Goal: Task Accomplishment & Management: Manage account settings

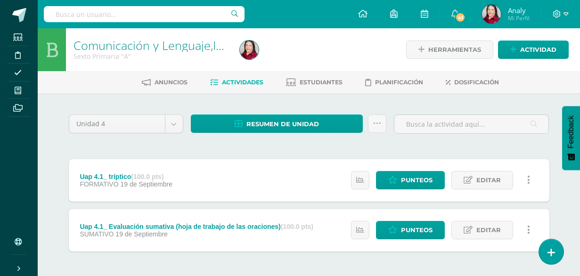
click at [514, 51] on icon at bounding box center [513, 50] width 6 height 8
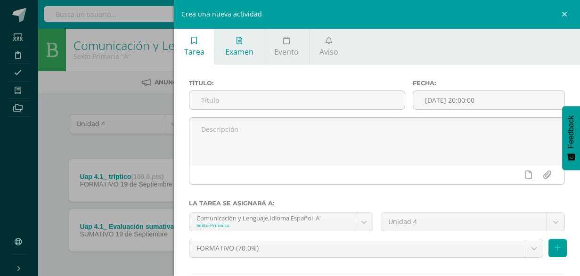
click at [240, 48] on span "Examen" at bounding box center [239, 52] width 28 height 10
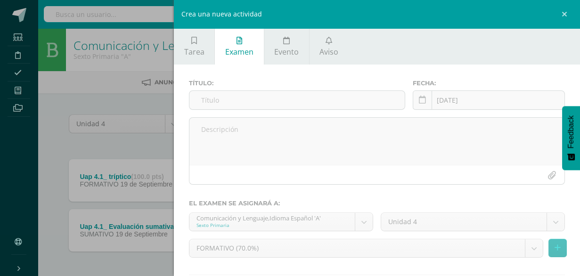
scroll to position [59, 0]
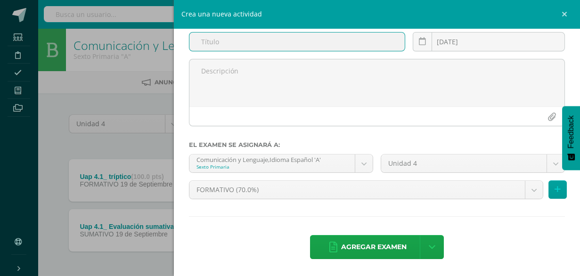
paste input "Uap 4.2_ Dictado de palabras"
click at [215, 40] on input "Uap 4.2_ Dictado de palabras" at bounding box center [296, 41] width 215 height 18
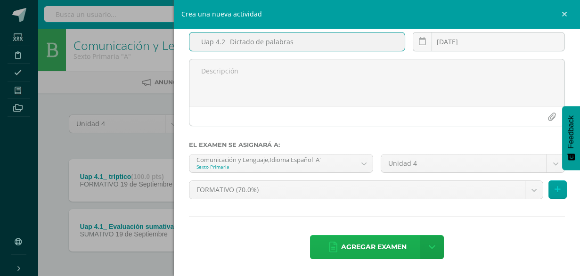
type input "Uap 4.2_ Dictado de palabras"
click at [384, 244] on span "Agregar examen" at bounding box center [373, 246] width 65 height 23
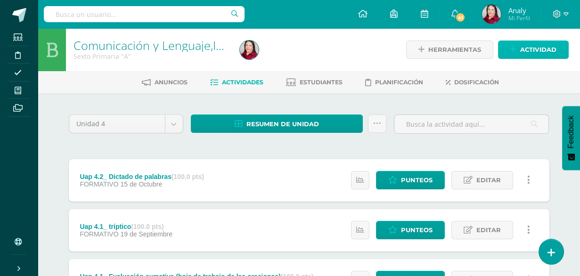
click at [513, 48] on icon at bounding box center [513, 50] width 6 height 8
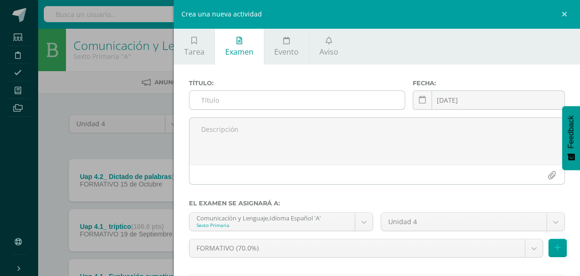
click at [238, 100] on input "text" at bounding box center [296, 100] width 215 height 18
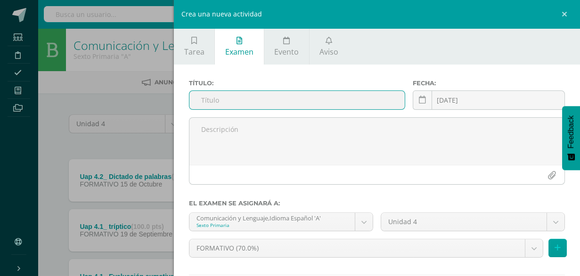
paste input "Uap 4.2_ Comprobación de lectura, plataforma [PERSON_NAME]."
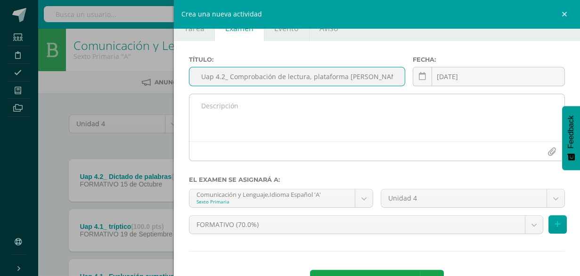
scroll to position [47, 0]
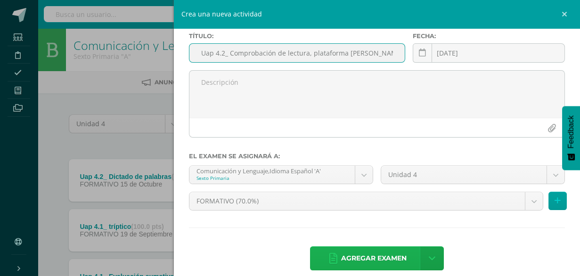
type input "Uap 4.2_ Comprobación de lectura, plataforma [PERSON_NAME]."
click at [387, 256] on span "Agregar examen" at bounding box center [373, 258] width 65 height 23
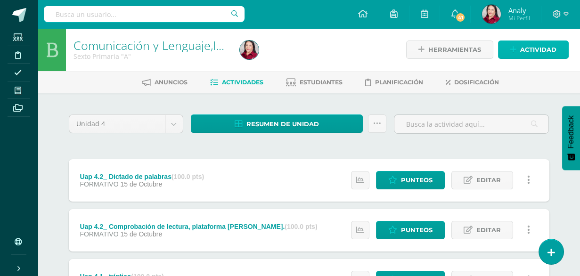
click at [517, 49] on link "Actividad" at bounding box center [533, 49] width 71 height 18
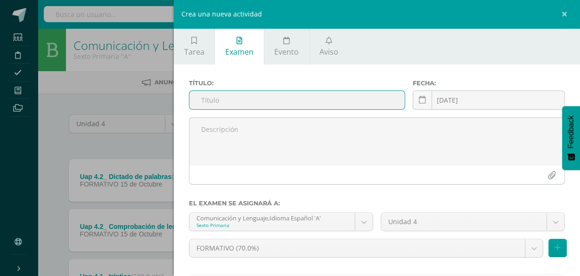
click at [211, 103] on input "text" at bounding box center [296, 100] width 215 height 18
paste input "Uap 4.2_ Lección 8 de la plataforma de Lectura inteligente"
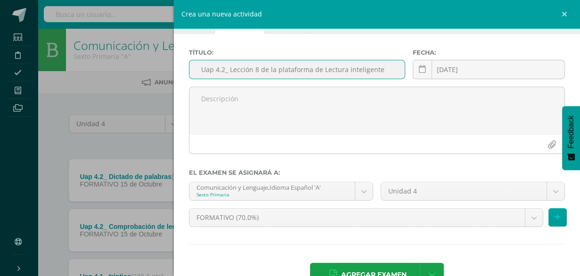
scroll to position [59, 0]
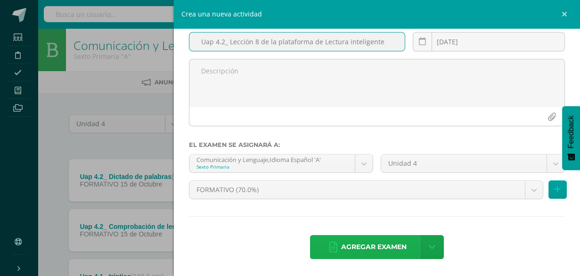
type input "Uap 4.2_ Lección 8 de la plataforma de Lectura inteligente"
click at [358, 247] on span "Agregar examen" at bounding box center [373, 246] width 65 height 23
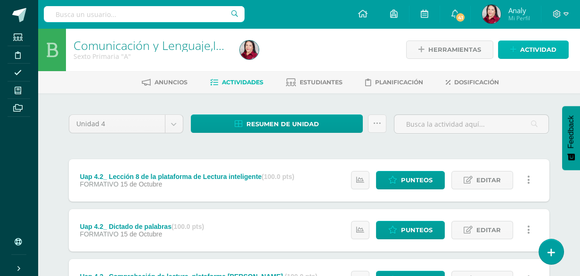
click at [514, 46] on icon at bounding box center [513, 50] width 6 height 8
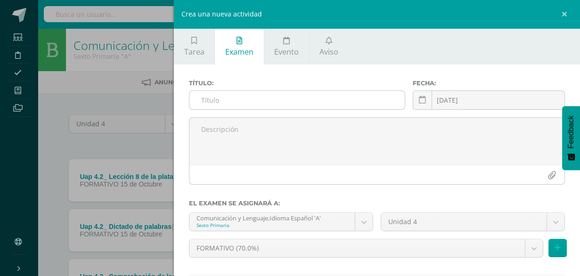
click at [207, 102] on input "text" at bounding box center [296, 100] width 215 height 18
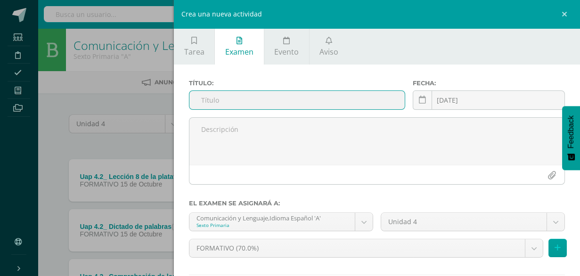
paste input "Uap 4.2_ Ejercitación en plataforma Progrentis"
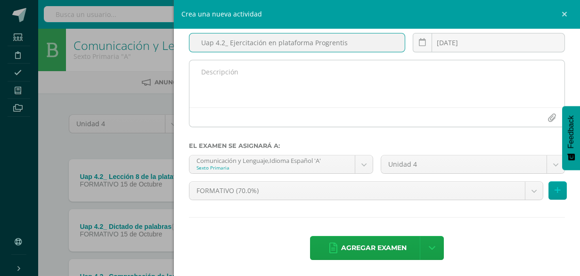
scroll to position [59, 0]
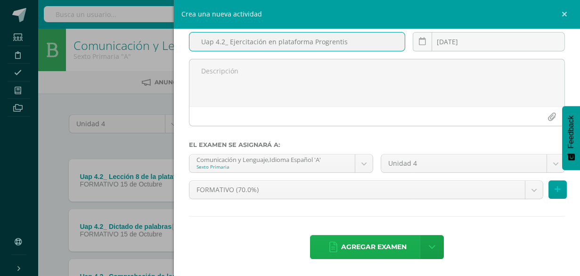
type input "Uap 4.2_ Ejercitación en plataforma Progrentis"
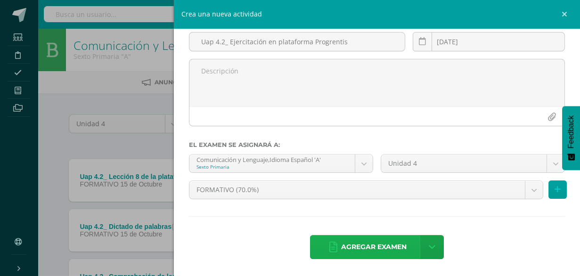
click at [384, 243] on span "Agregar examen" at bounding box center [373, 246] width 65 height 23
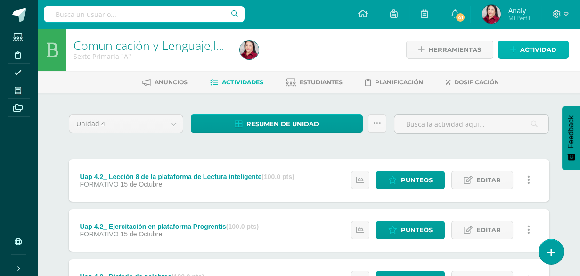
click at [512, 47] on icon at bounding box center [513, 50] width 6 height 8
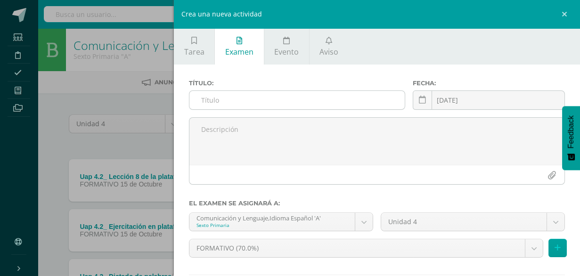
click at [227, 101] on input "text" at bounding box center [296, 100] width 215 height 18
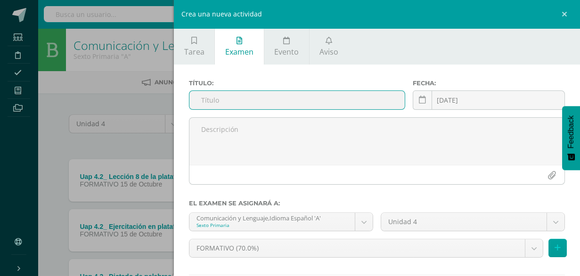
paste input "Uap 4.2_ Evaluación sumativa"
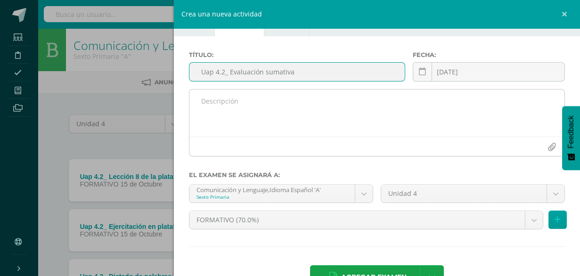
scroll to position [59, 0]
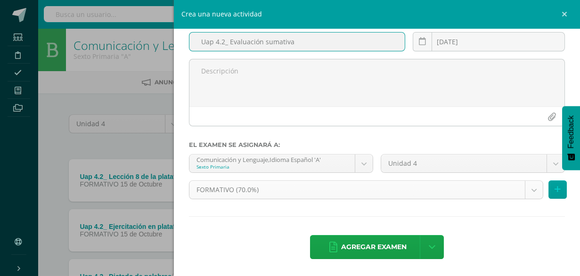
type input "Uap 4.2_ Evaluación sumativa"
click at [530, 190] on body "Examen asignado exitosamente Estudiantes Disciplina Asistencia Mis cursos Archi…" at bounding box center [290, 257] width 580 height 514
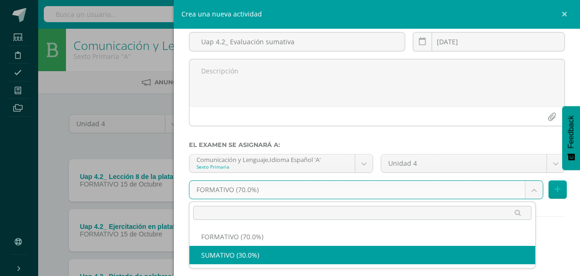
select select "208891"
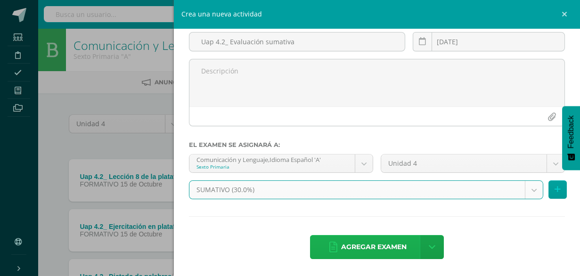
click at [367, 245] on span "Agregar examen" at bounding box center [373, 246] width 65 height 23
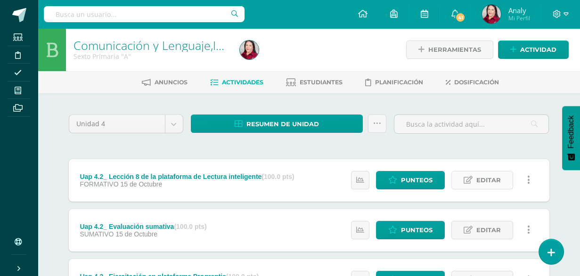
click at [483, 177] on span "Editar" at bounding box center [488, 179] width 24 height 17
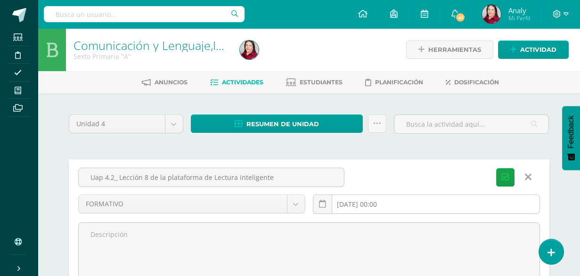
click at [367, 202] on input "2025-10-15 00:00" at bounding box center [426, 204] width 226 height 18
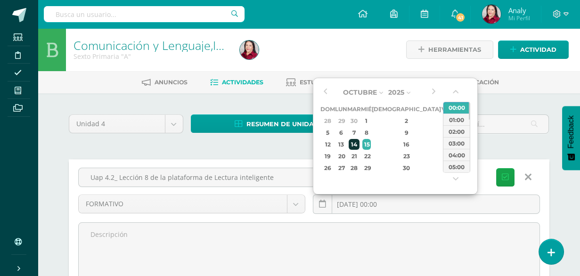
click at [359, 145] on div "14" at bounding box center [353, 144] width 11 height 11
type input "2025-10-14 00:00"
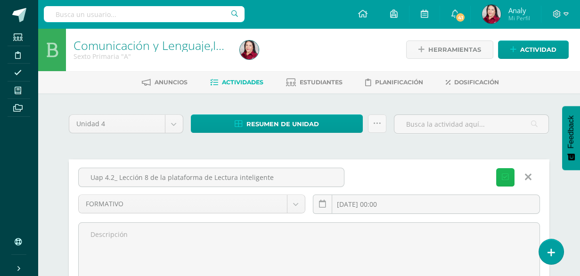
drag, startPoint x: 508, startPoint y: 180, endPoint x: 526, endPoint y: 187, distance: 19.2
click at [507, 180] on button "Guardar" at bounding box center [505, 177] width 18 height 18
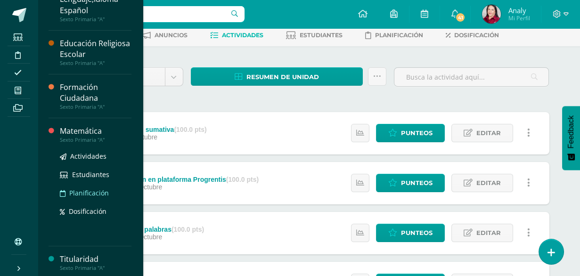
scroll to position [104, 0]
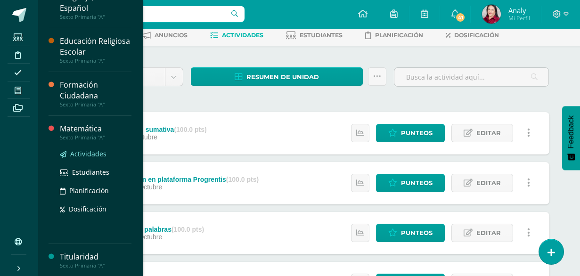
click at [93, 153] on span "Actividades" at bounding box center [88, 153] width 36 height 9
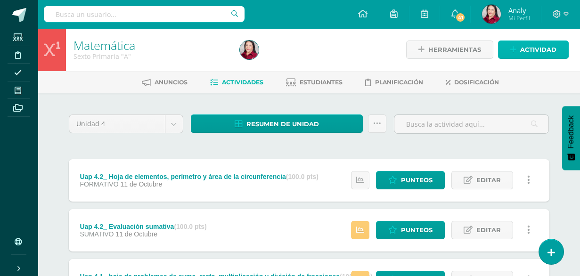
click at [516, 46] on icon at bounding box center [513, 50] width 6 height 8
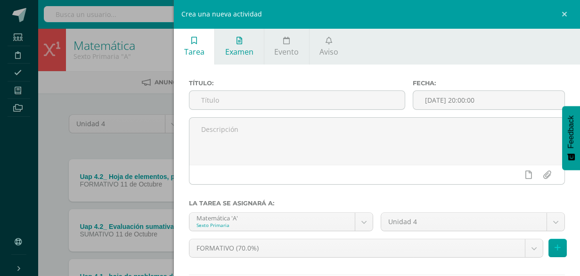
click at [243, 47] on span "Examen" at bounding box center [239, 52] width 28 height 10
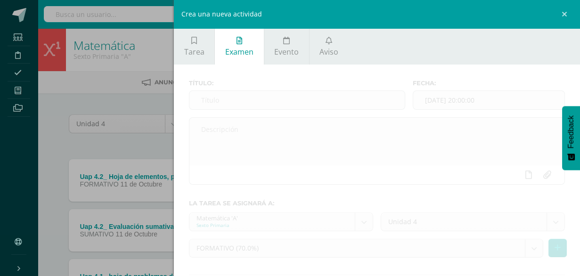
scroll to position [59, 0]
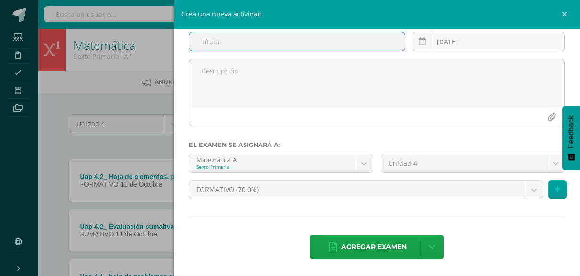
paste input "Uap 4.2_Ejercitación en Dreambox (Knotion)"
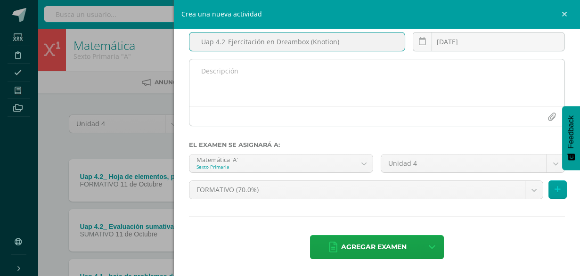
scroll to position [47, 0]
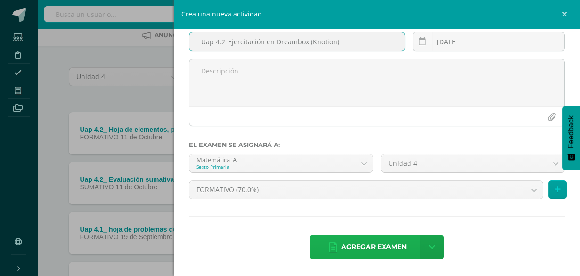
type input "Uap 4.2_Ejercitación en Dreambox (Knotion)"
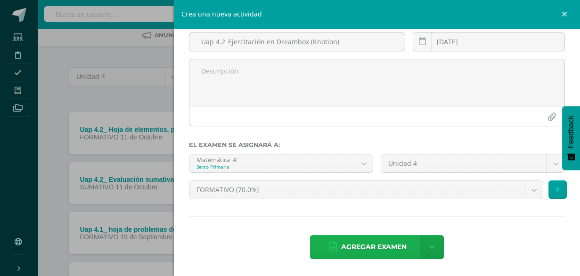
click at [391, 244] on span "Agregar examen" at bounding box center [373, 246] width 65 height 23
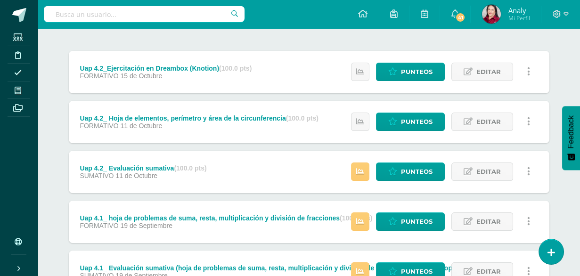
scroll to position [93, 0]
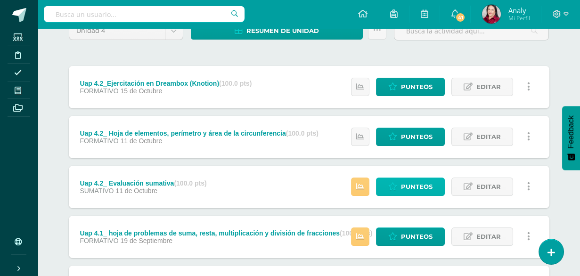
click at [405, 180] on span "Punteos" at bounding box center [417, 186] width 32 height 17
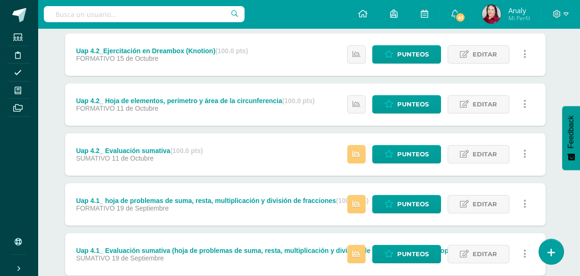
scroll to position [141, 4]
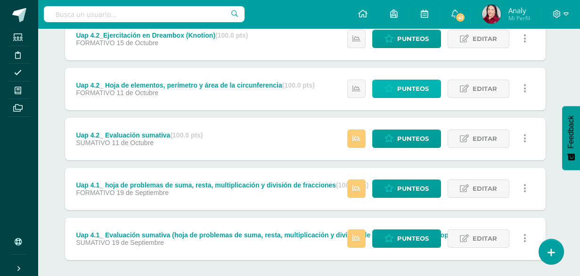
click at [415, 89] on span "Punteos" at bounding box center [413, 88] width 32 height 17
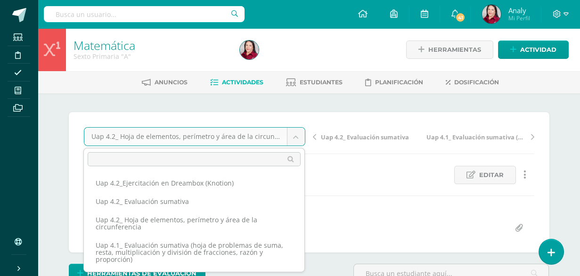
scroll to position [47, 0]
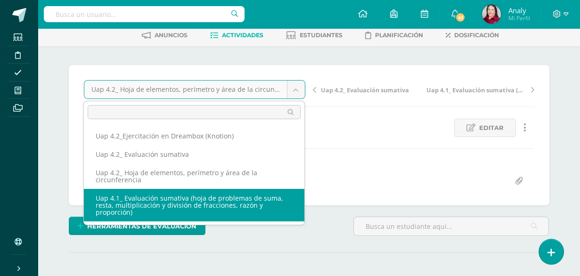
select select "/dashboard/teacher/grade-activity/226445/"
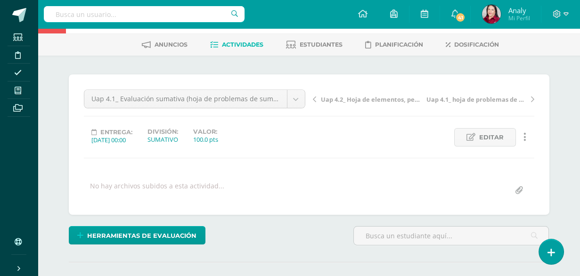
scroll to position [12, 0]
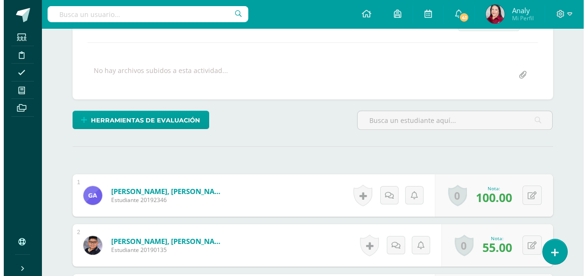
scroll to position [200, 0]
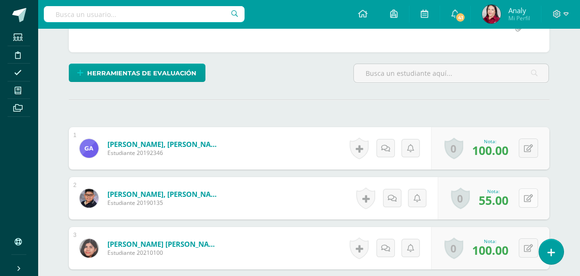
click at [525, 198] on button at bounding box center [527, 197] width 19 height 19
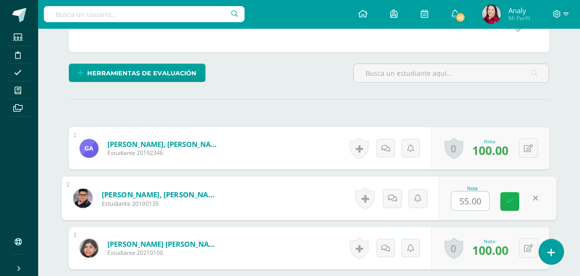
click at [507, 198] on icon at bounding box center [509, 201] width 8 height 8
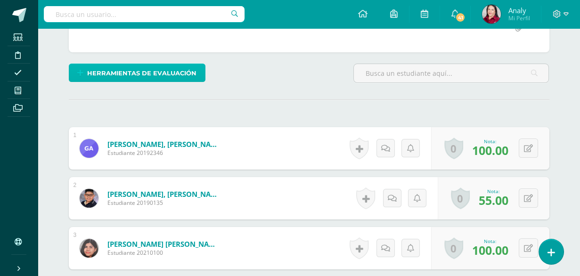
click at [157, 69] on span "Herramientas de evaluación" at bounding box center [141, 73] width 109 height 17
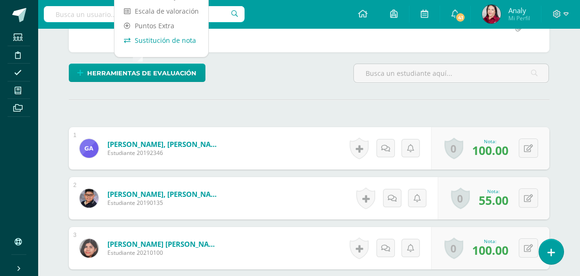
click at [156, 38] on link "Sustitución de nota" at bounding box center [161, 40] width 94 height 15
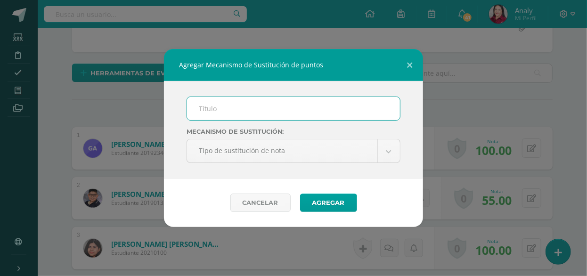
click at [217, 110] on input "text" at bounding box center [293, 108] width 213 height 23
type input "PMA"
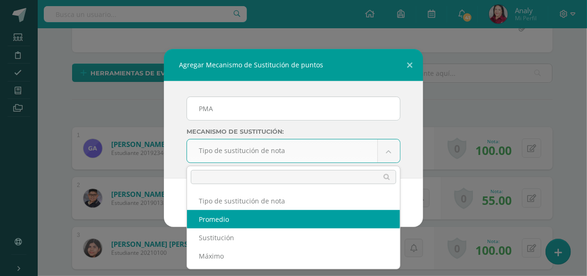
select select "average"
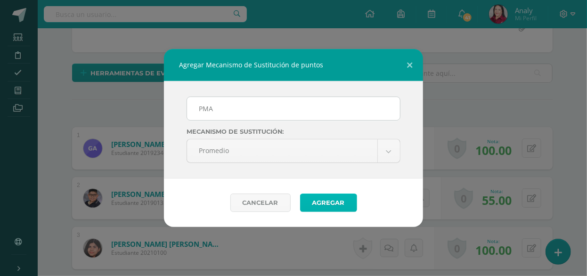
click at [316, 204] on button "Agregar" at bounding box center [328, 203] width 57 height 18
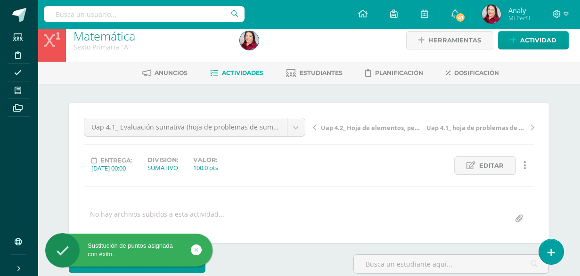
click at [194, 248] on icon at bounding box center [196, 249] width 4 height 11
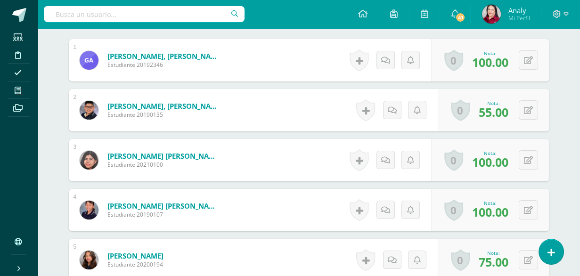
scroll to position [278, 0]
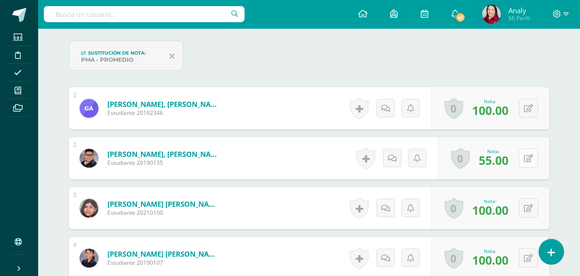
click at [524, 156] on button at bounding box center [527, 157] width 19 height 19
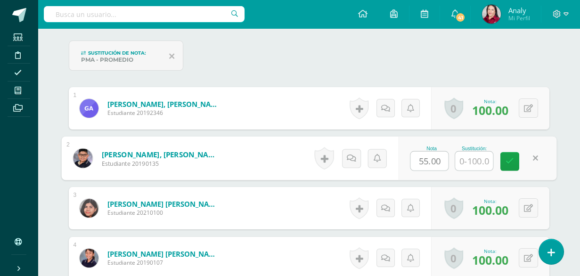
scroll to position [278, 0]
type input "70"
click at [513, 158] on link at bounding box center [509, 161] width 19 height 19
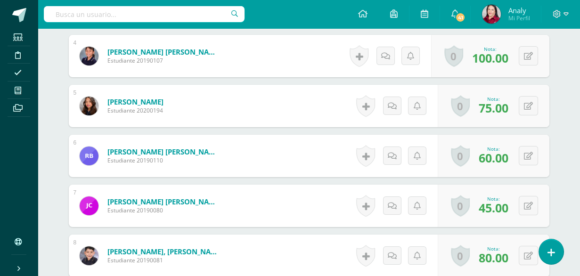
scroll to position [515, 0]
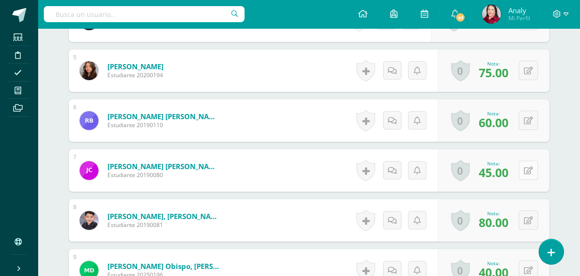
click at [525, 168] on button at bounding box center [527, 170] width 19 height 19
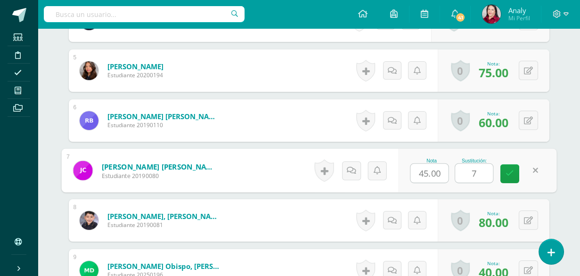
type input "75"
click at [511, 170] on icon at bounding box center [509, 174] width 8 height 8
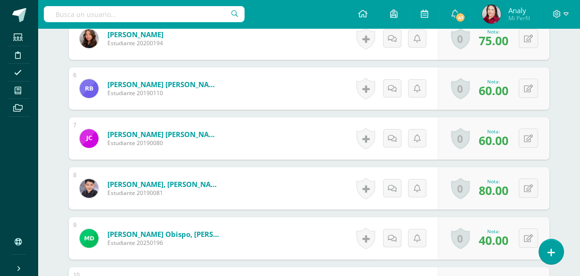
scroll to position [562, 0]
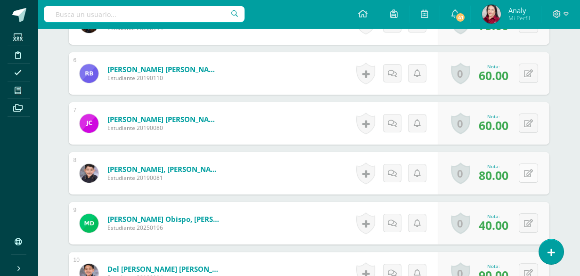
click at [529, 170] on icon at bounding box center [528, 174] width 9 height 8
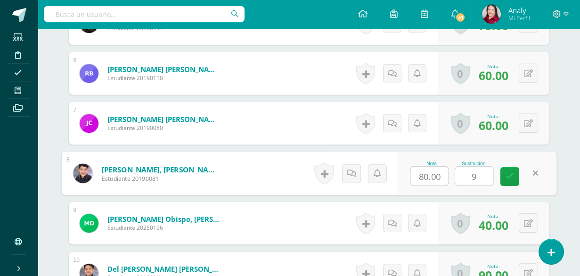
type input "95"
click at [506, 176] on icon at bounding box center [509, 176] width 8 height 8
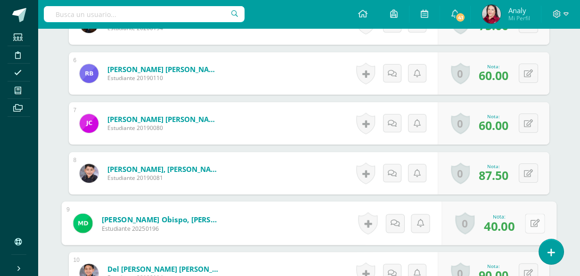
click at [525, 225] on button at bounding box center [535, 223] width 20 height 20
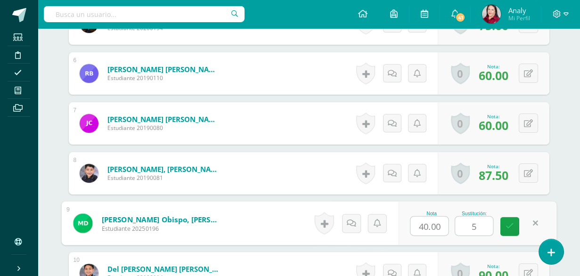
type input "55"
click at [501, 219] on link at bounding box center [509, 226] width 19 height 19
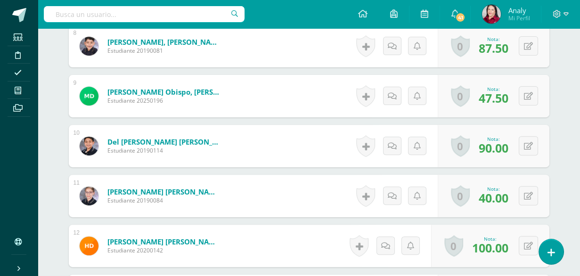
scroll to position [703, 0]
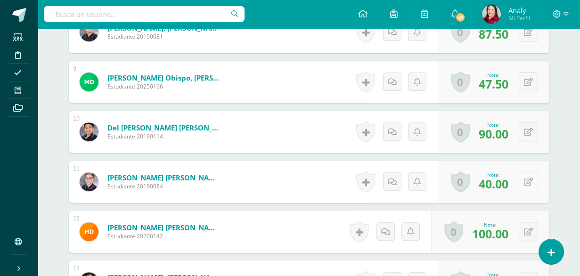
click at [526, 180] on button at bounding box center [527, 181] width 19 height 19
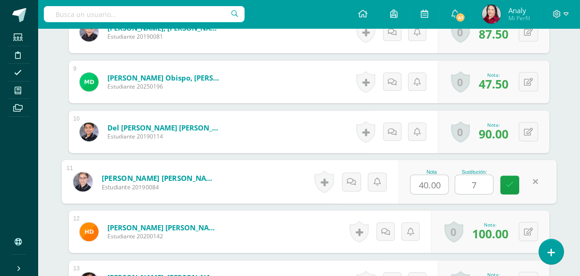
type input "75"
click at [509, 181] on icon at bounding box center [509, 185] width 8 height 8
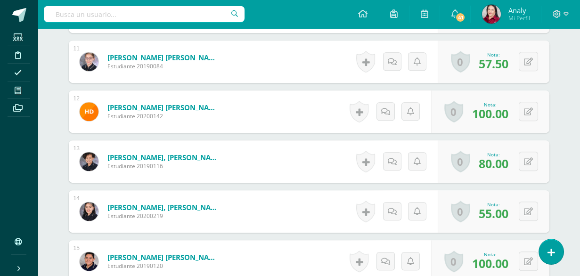
scroll to position [845, 0]
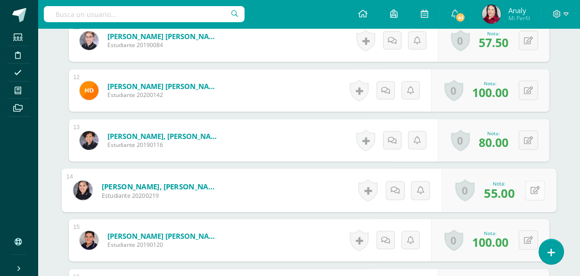
click at [527, 187] on button at bounding box center [535, 190] width 20 height 20
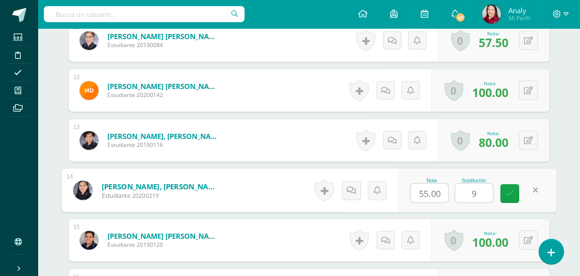
type input "95"
click at [509, 190] on icon at bounding box center [509, 193] width 8 height 8
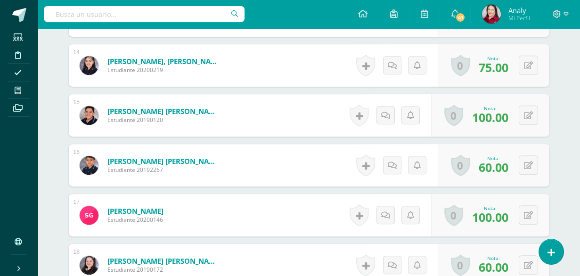
scroll to position [986, 0]
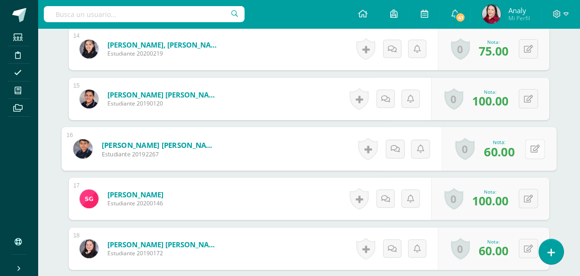
click at [530, 147] on icon at bounding box center [534, 149] width 9 height 8
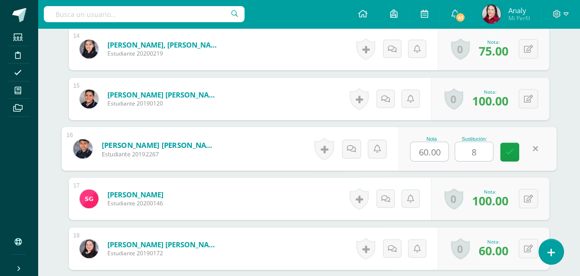
type input "85"
click at [512, 150] on icon at bounding box center [509, 152] width 8 height 8
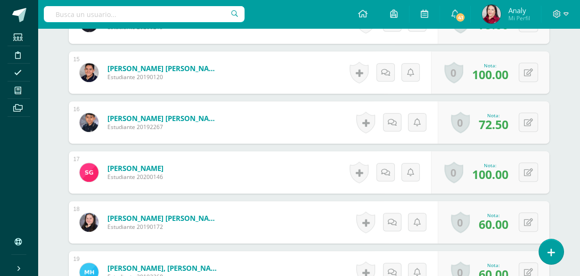
scroll to position [1033, 0]
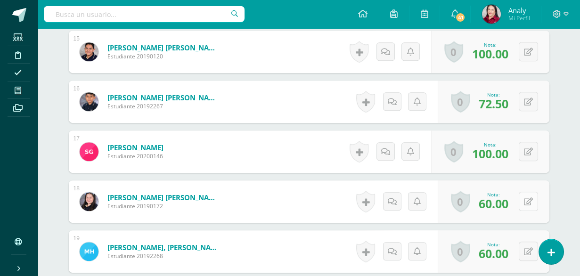
click at [528, 197] on button at bounding box center [527, 201] width 19 height 19
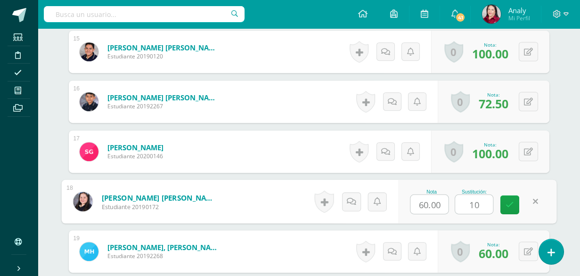
type input "100"
click at [509, 201] on icon at bounding box center [509, 205] width 8 height 8
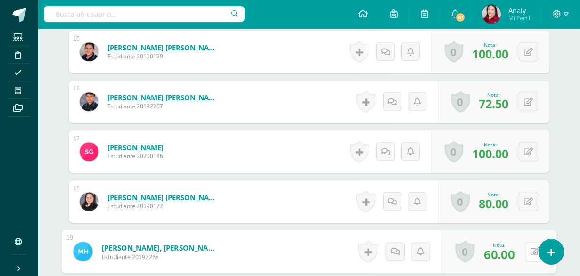
click at [523, 249] on div "0 Logros Logros obtenidos Aún no hay logros agregados Nota: 60.00" at bounding box center [498, 252] width 115 height 44
click at [532, 251] on icon at bounding box center [534, 251] width 9 height 8
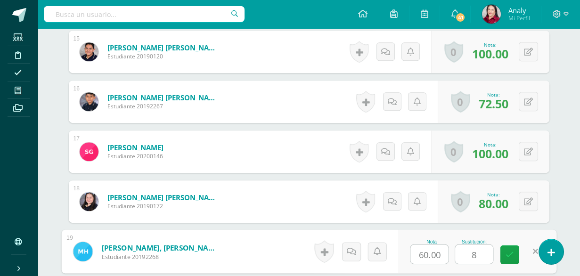
type input "85"
click at [509, 251] on icon at bounding box center [509, 255] width 8 height 8
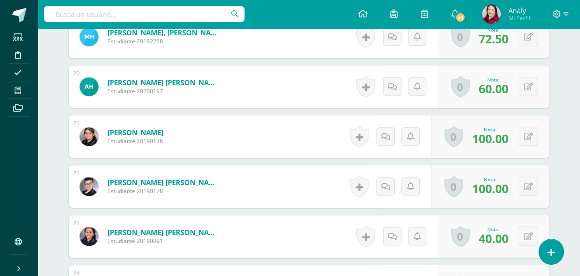
scroll to position [1269, 0]
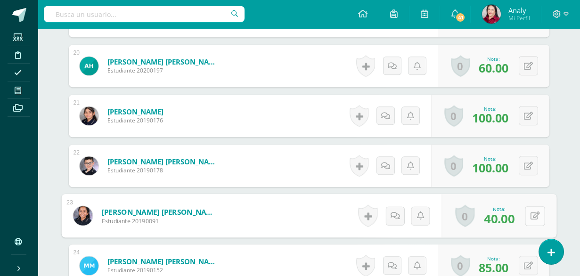
click at [530, 215] on icon at bounding box center [534, 215] width 9 height 8
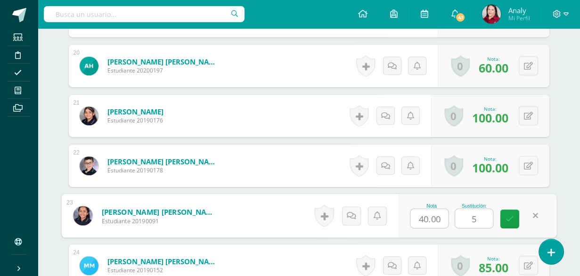
type input "50"
click at [509, 218] on icon at bounding box center [509, 219] width 8 height 8
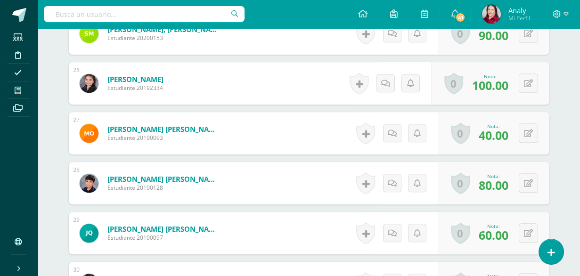
scroll to position [1551, 0]
click at [525, 132] on button at bounding box center [527, 132] width 19 height 19
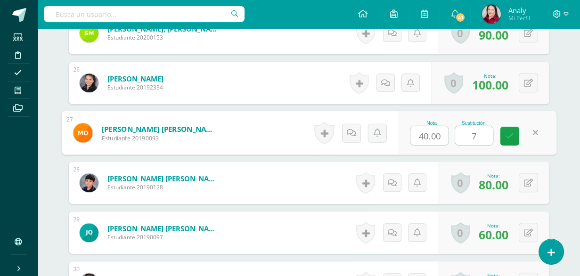
type input "75"
click at [513, 132] on link at bounding box center [509, 136] width 19 height 19
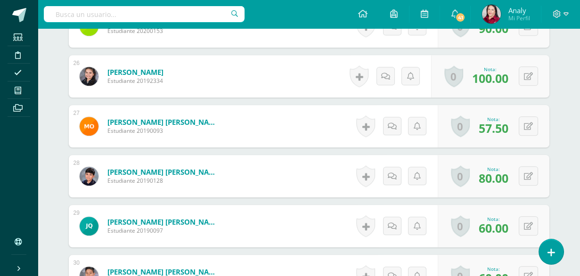
scroll to position [1598, 0]
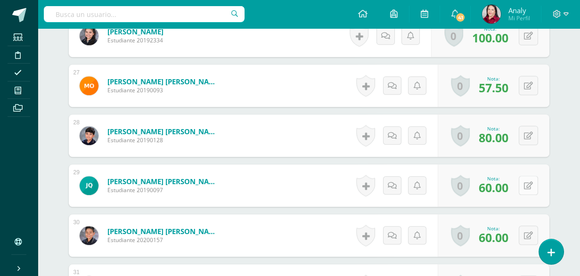
click at [528, 185] on icon at bounding box center [528, 186] width 9 height 8
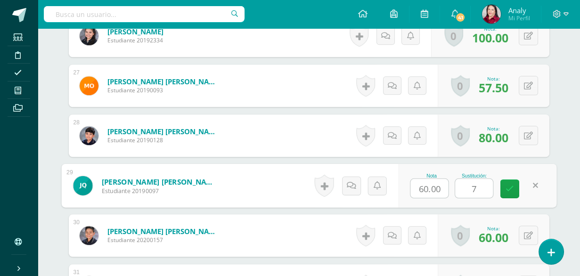
type input "75"
click at [511, 191] on icon at bounding box center [509, 189] width 8 height 8
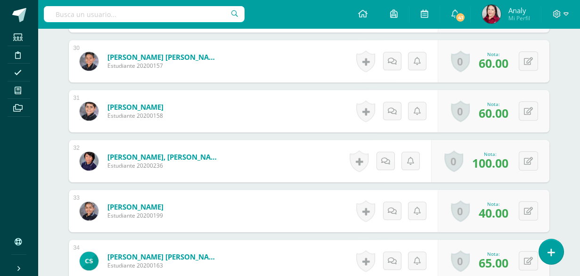
scroll to position [1786, 0]
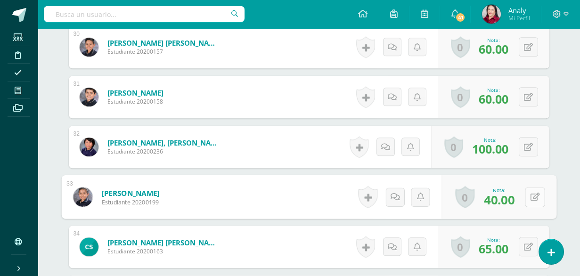
click at [530, 194] on icon at bounding box center [534, 197] width 9 height 8
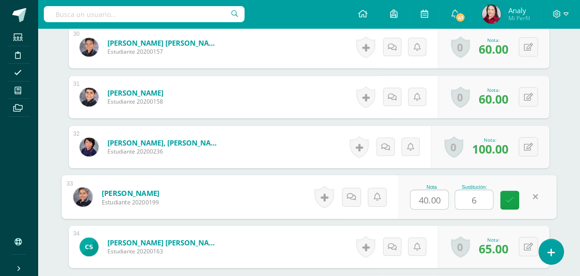
type input "60"
click at [511, 203] on link at bounding box center [509, 200] width 19 height 19
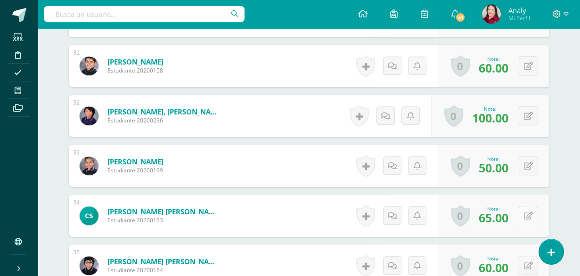
scroll to position [1834, 0]
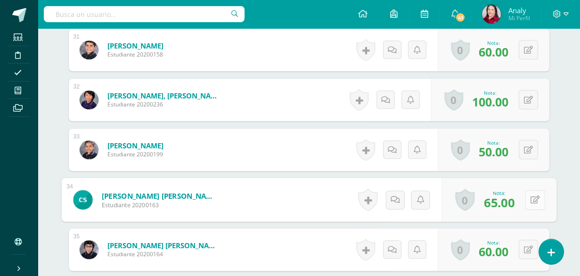
click at [526, 201] on button at bounding box center [535, 200] width 20 height 20
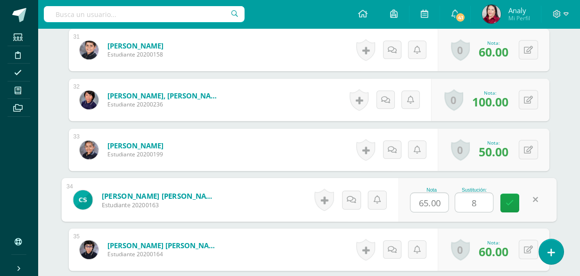
type input "80"
click at [505, 204] on icon at bounding box center [509, 203] width 8 height 8
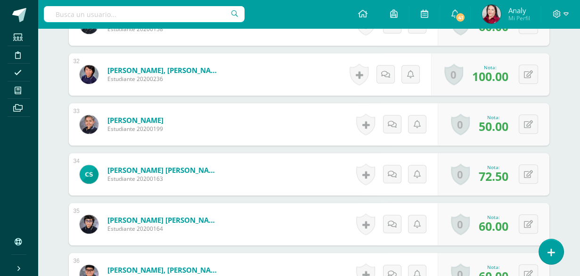
scroll to position [1881, 0]
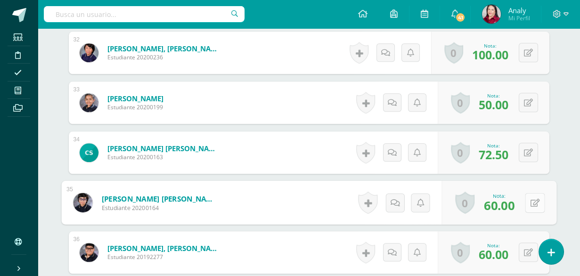
click at [525, 204] on button at bounding box center [535, 203] width 20 height 20
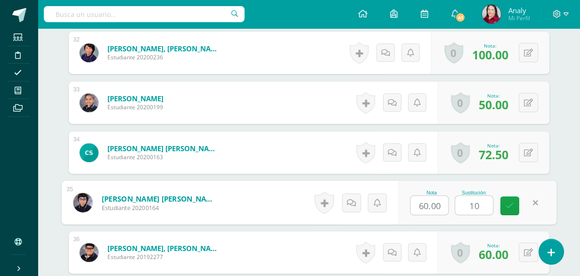
type input "100"
click at [517, 202] on link at bounding box center [509, 205] width 19 height 19
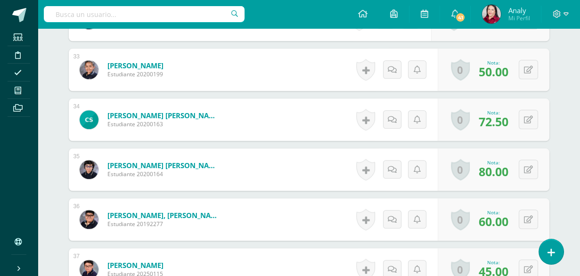
scroll to position [1928, 0]
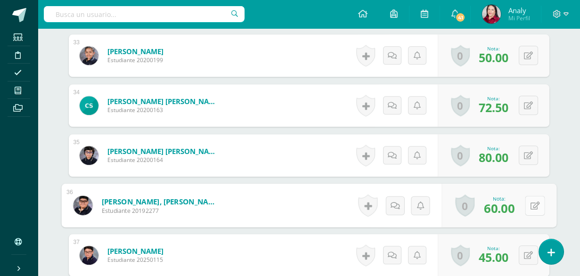
click at [531, 202] on icon at bounding box center [534, 205] width 9 height 8
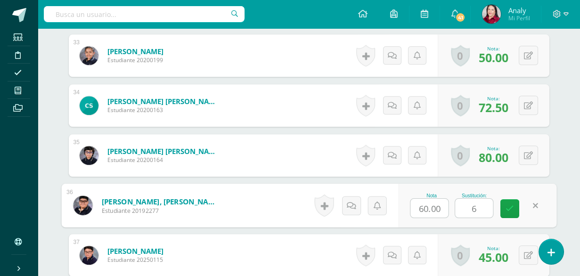
type input "65"
click at [512, 208] on link at bounding box center [509, 208] width 19 height 19
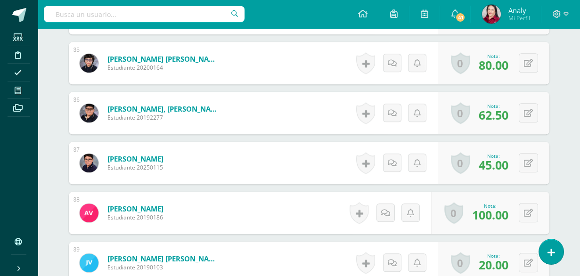
scroll to position [2022, 0]
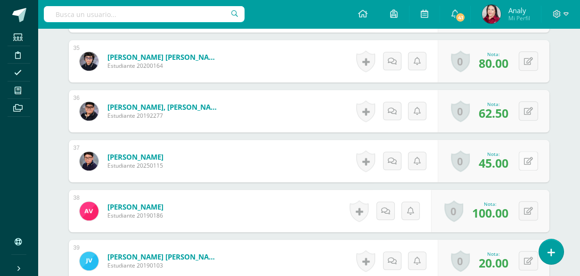
click at [525, 159] on button at bounding box center [527, 160] width 19 height 19
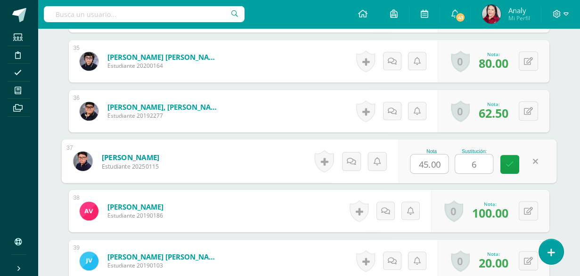
type input "65"
click at [518, 157] on link at bounding box center [509, 164] width 19 height 19
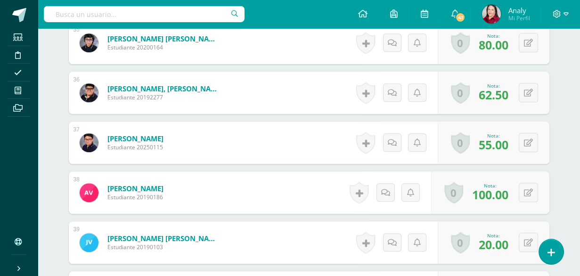
scroll to position [2069, 0]
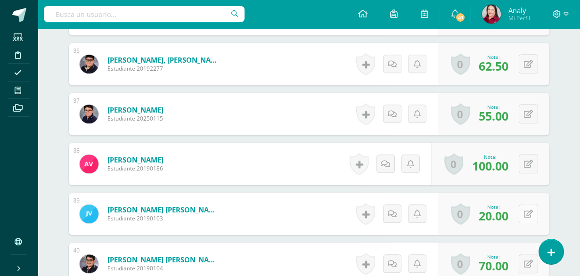
click at [527, 210] on button at bounding box center [527, 213] width 19 height 19
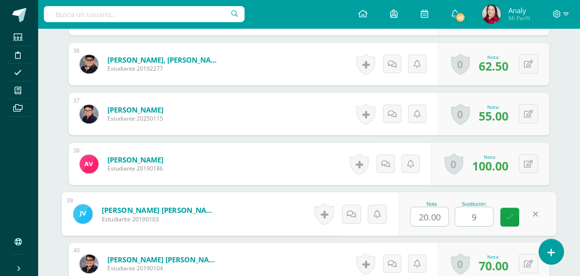
type input "90"
click at [508, 215] on icon at bounding box center [509, 217] width 8 height 8
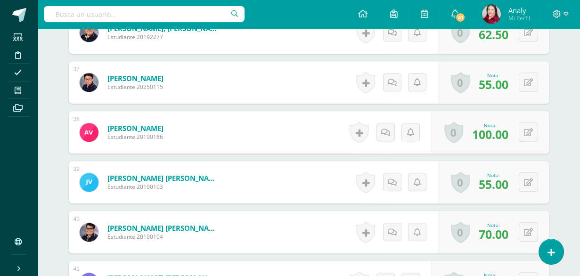
scroll to position [2116, 0]
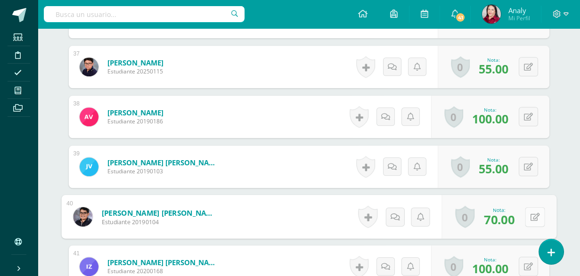
click at [527, 214] on button at bounding box center [535, 217] width 20 height 20
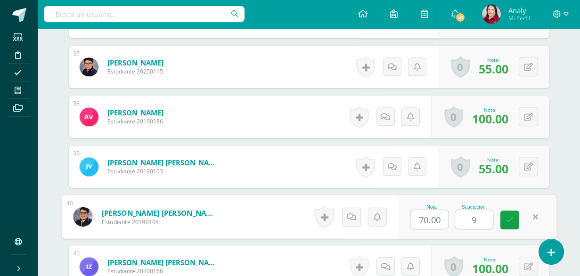
type input "95"
click at [510, 221] on icon at bounding box center [509, 220] width 8 height 8
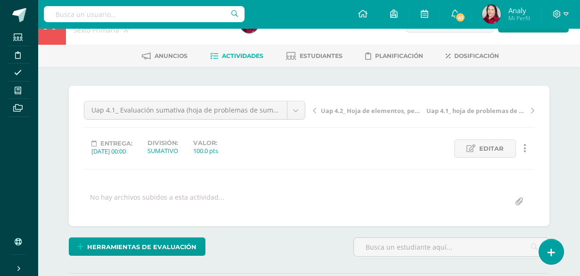
scroll to position [22, 0]
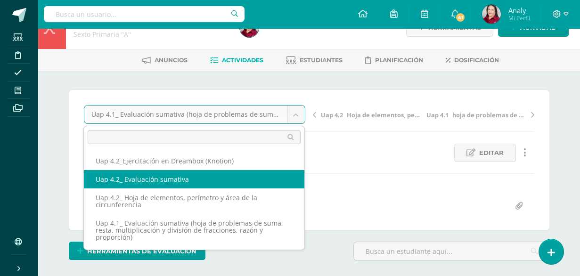
select select "/dashboard/teacher/grade-activity/227726/"
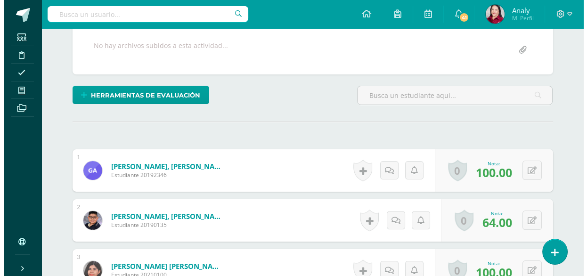
scroll to position [173, 0]
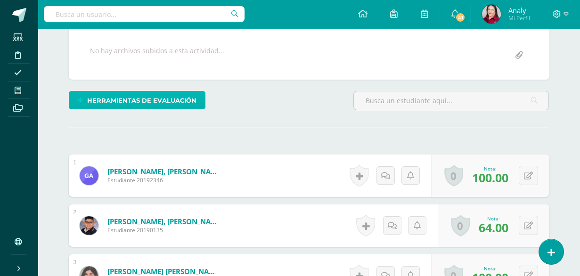
click at [183, 100] on span "Herramientas de evaluación" at bounding box center [141, 100] width 109 height 17
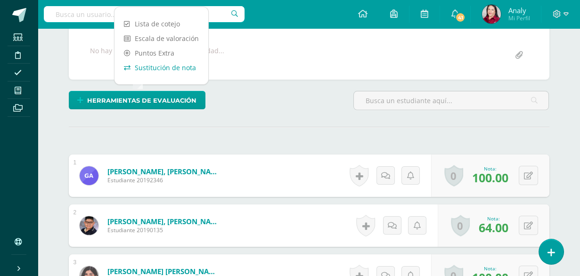
click at [171, 67] on link "Sustitución de nota" at bounding box center [161, 67] width 94 height 15
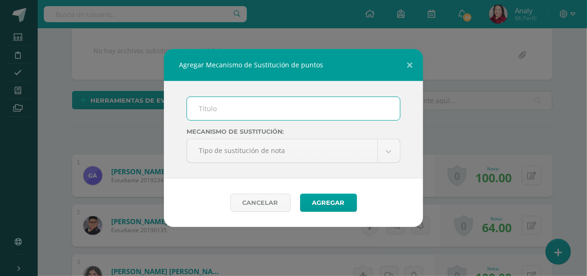
click at [226, 103] on input "text" at bounding box center [293, 108] width 213 height 23
type input "PMA"
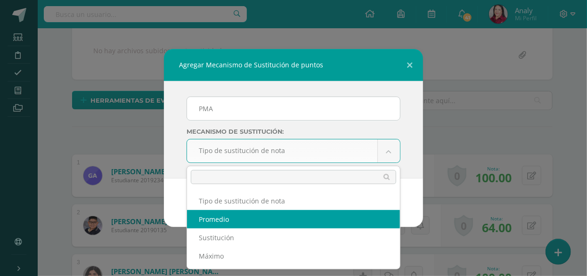
select select "average"
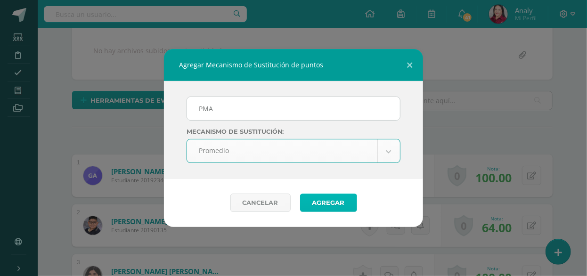
click at [325, 199] on button "Agregar" at bounding box center [328, 203] width 57 height 18
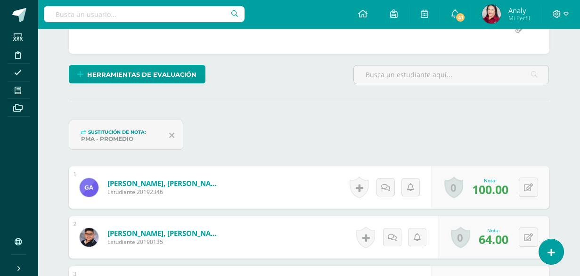
scroll to position [246, 0]
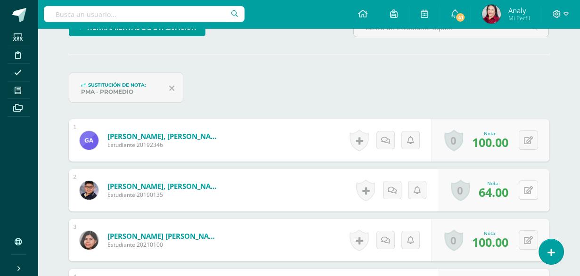
click at [526, 185] on button at bounding box center [527, 189] width 19 height 19
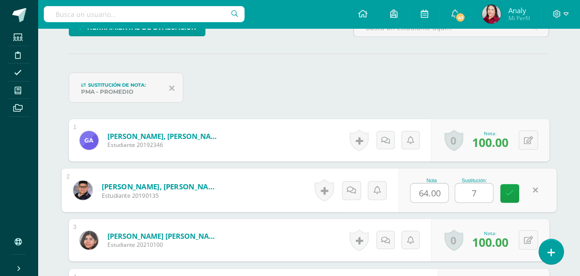
type input "71"
click at [515, 190] on link at bounding box center [509, 193] width 19 height 19
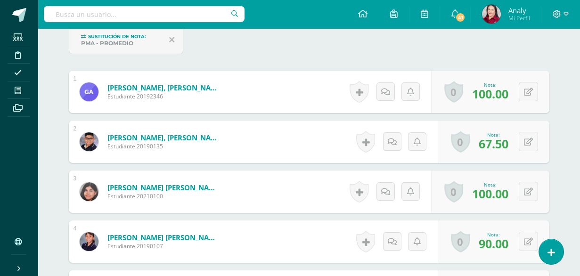
scroll to position [341, 0]
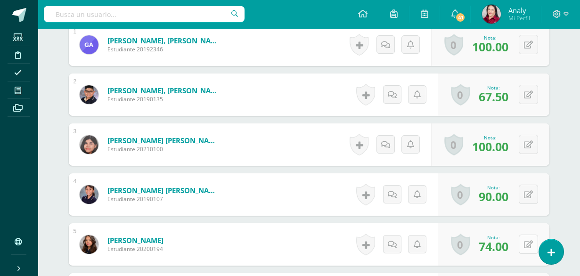
click at [529, 242] on icon at bounding box center [528, 245] width 9 height 8
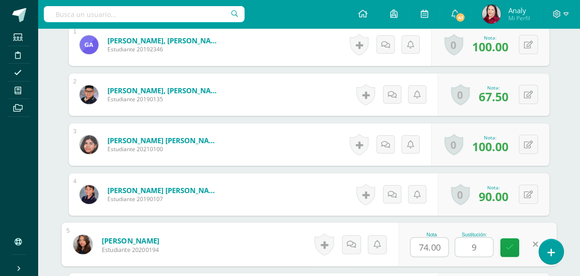
type input "93"
click at [508, 241] on link at bounding box center [509, 247] width 19 height 19
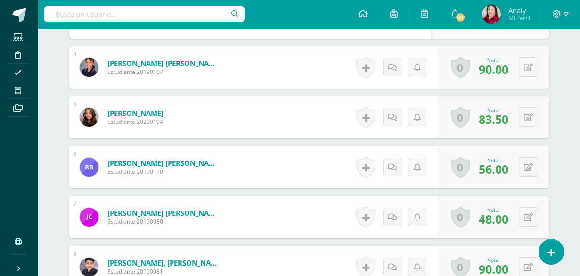
scroll to position [483, 0]
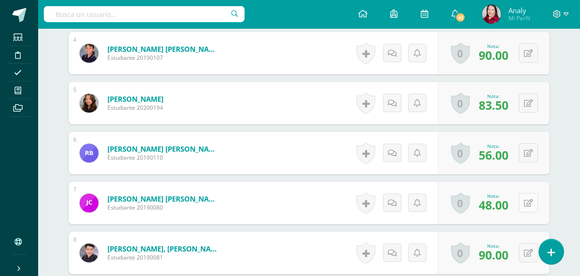
click at [527, 199] on button at bounding box center [527, 202] width 19 height 19
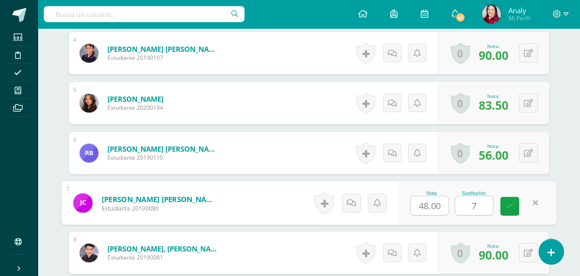
type input "73"
click at [511, 206] on icon at bounding box center [509, 206] width 8 height 8
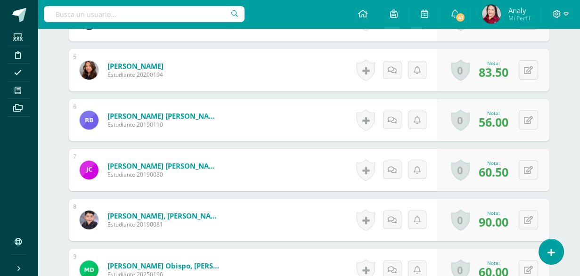
scroll to position [530, 0]
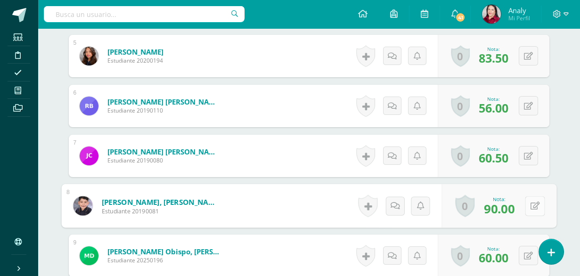
click at [526, 201] on button at bounding box center [535, 206] width 20 height 20
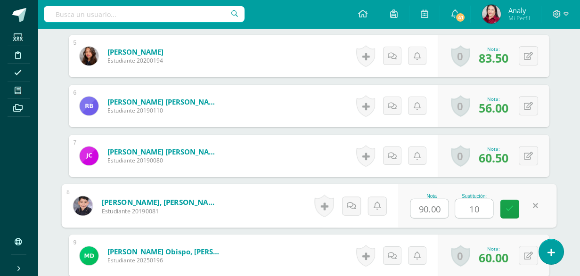
type input "100"
click at [512, 213] on link at bounding box center [509, 209] width 19 height 19
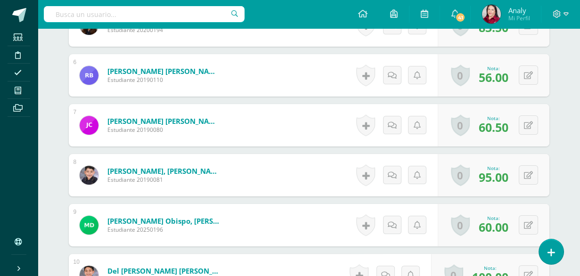
scroll to position [577, 0]
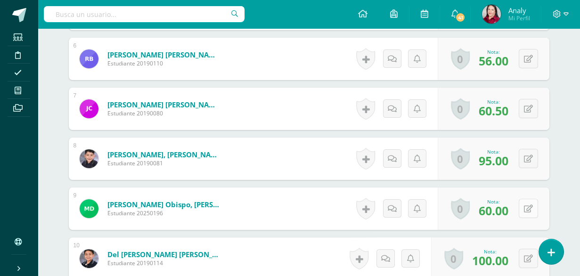
click at [526, 206] on button at bounding box center [527, 208] width 19 height 19
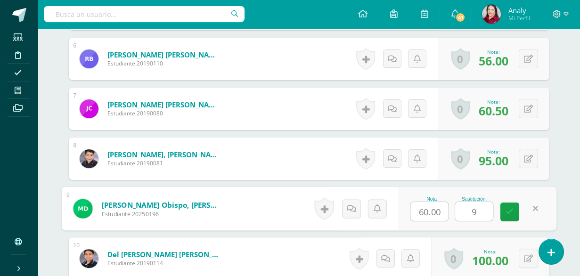
type input "91"
click at [513, 210] on link at bounding box center [509, 211] width 19 height 19
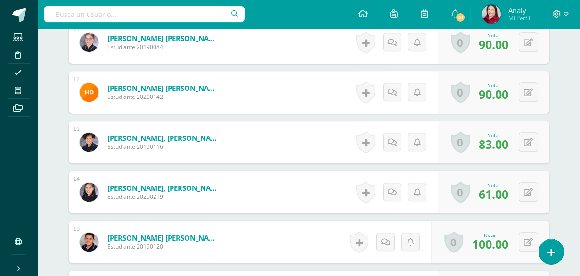
scroll to position [859, 0]
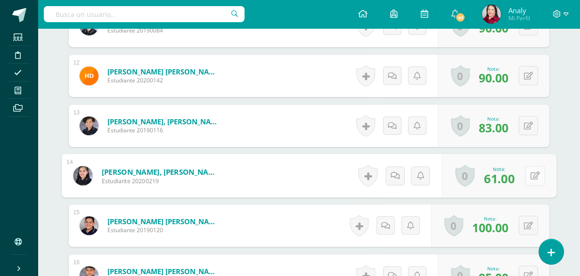
click at [527, 175] on button at bounding box center [535, 176] width 20 height 20
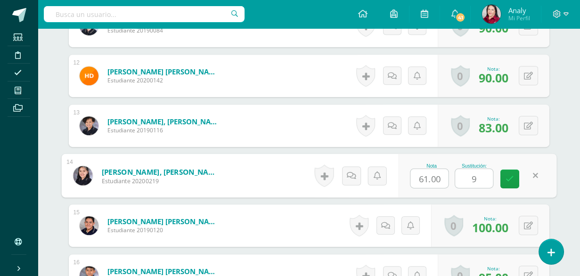
type input "91"
click at [513, 174] on link at bounding box center [509, 179] width 19 height 19
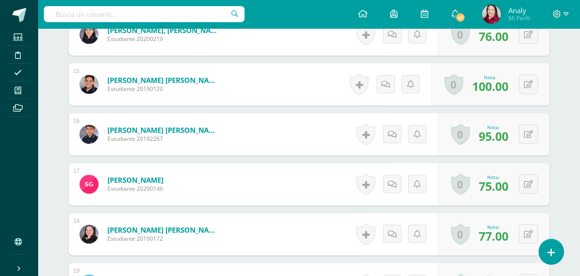
scroll to position [1048, 0]
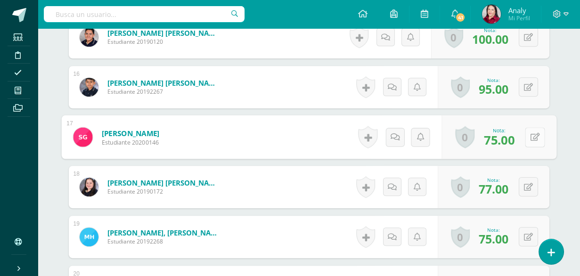
click at [527, 137] on button at bounding box center [535, 137] width 20 height 20
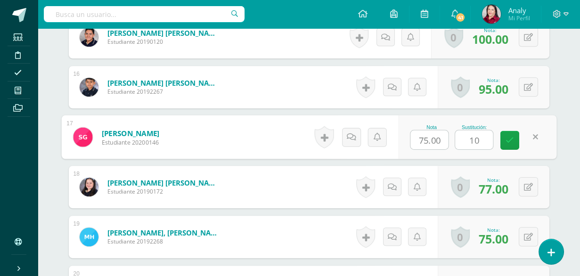
type input "100"
click at [516, 137] on link at bounding box center [509, 140] width 19 height 19
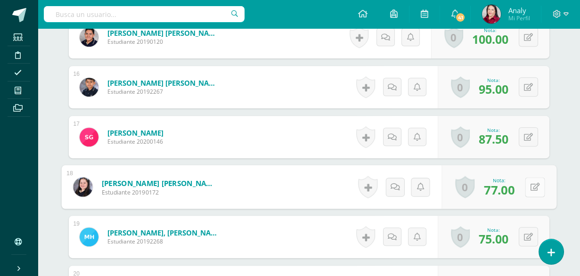
click at [527, 185] on button at bounding box center [535, 187] width 20 height 20
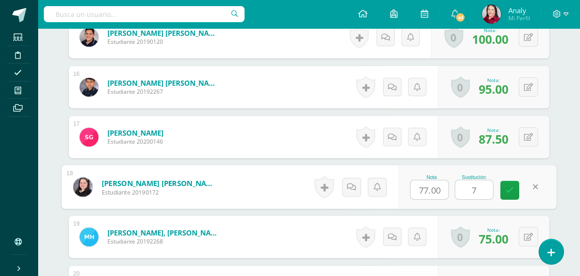
type input "78"
click at [506, 186] on icon at bounding box center [509, 190] width 8 height 8
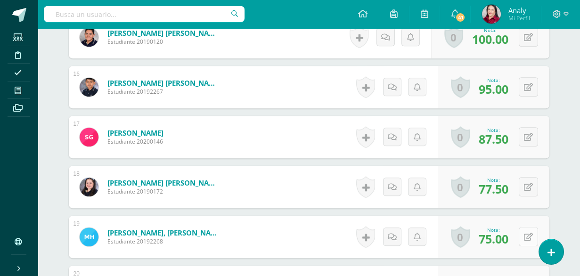
click at [528, 234] on button at bounding box center [527, 236] width 19 height 19
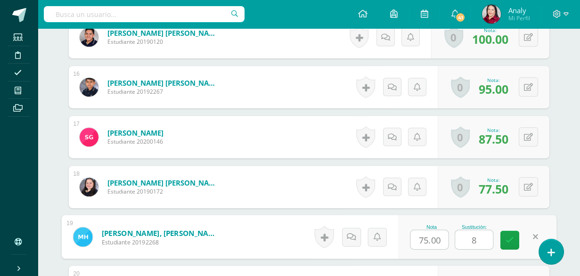
type input "89"
click at [513, 237] on link at bounding box center [509, 240] width 19 height 19
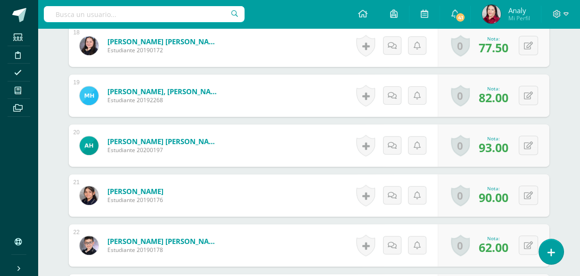
scroll to position [1236, 0]
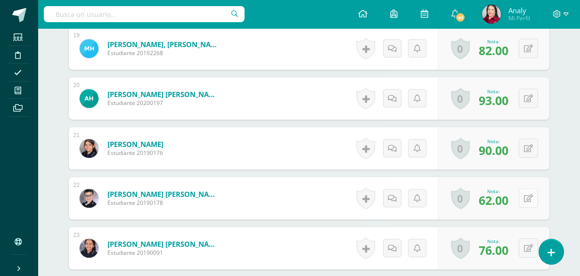
click at [527, 196] on button at bounding box center [527, 197] width 19 height 19
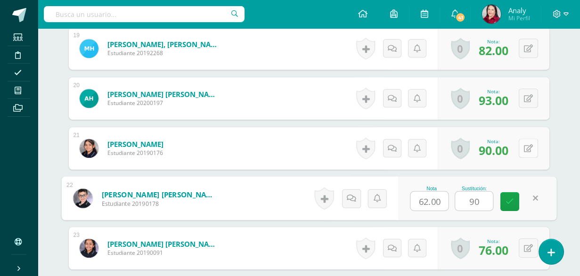
click at [525, 147] on button at bounding box center [527, 147] width 19 height 19
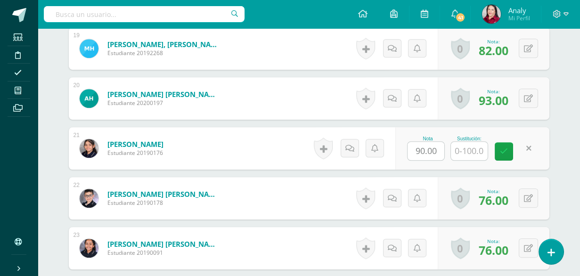
click at [532, 144] on link at bounding box center [528, 148] width 18 height 18
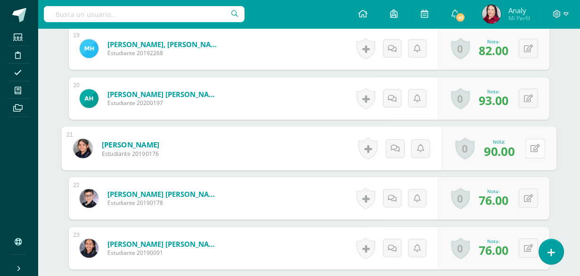
click at [535, 147] on icon at bounding box center [534, 148] width 9 height 8
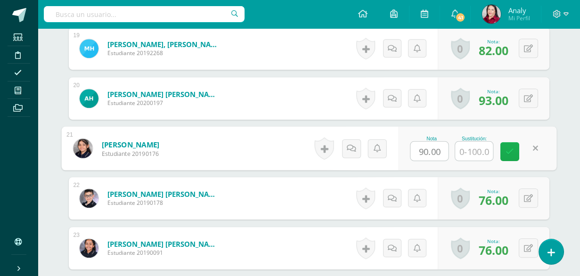
click at [516, 145] on link at bounding box center [509, 151] width 19 height 19
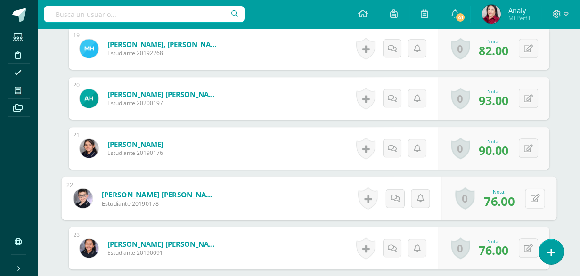
click at [525, 198] on button at bounding box center [535, 198] width 20 height 20
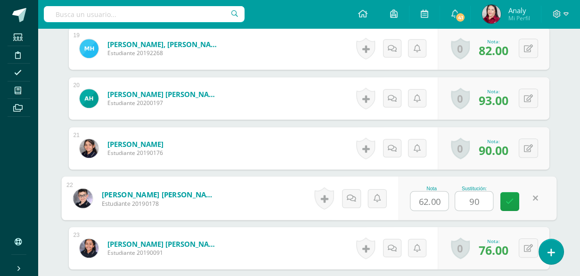
click at [484, 198] on input "90" at bounding box center [474, 201] width 38 height 19
type input "95"
click at [508, 198] on icon at bounding box center [509, 201] width 8 height 8
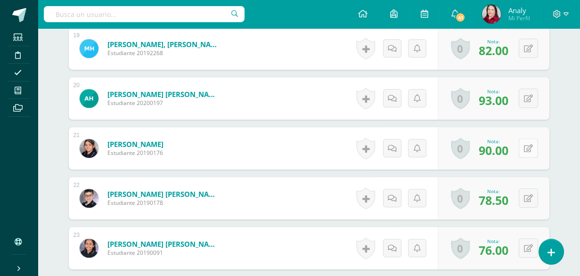
click at [527, 144] on button at bounding box center [527, 147] width 19 height 19
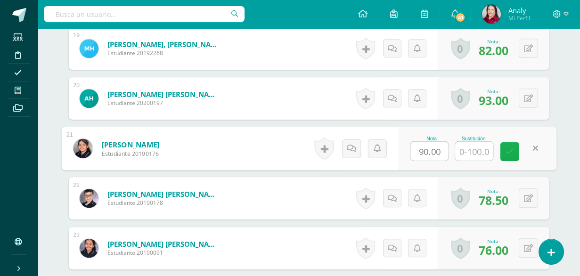
click at [512, 152] on icon at bounding box center [509, 151] width 8 height 8
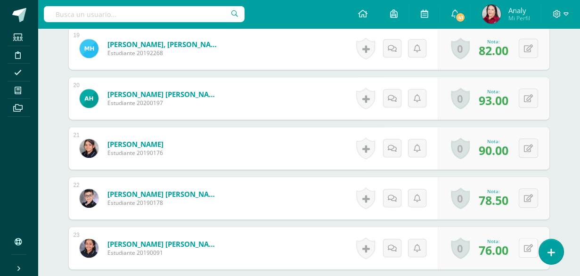
click at [527, 248] on button at bounding box center [527, 247] width 19 height 19
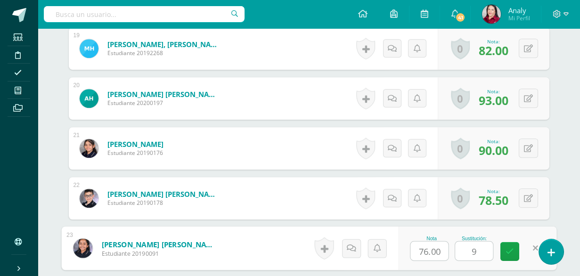
type input "90"
click at [504, 251] on link at bounding box center [509, 251] width 19 height 19
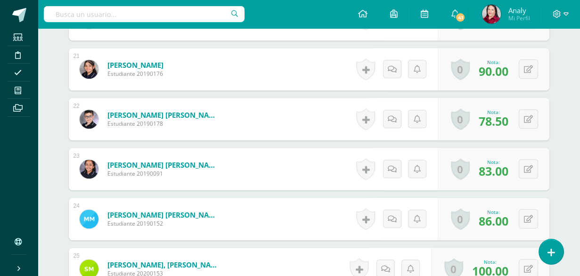
scroll to position [1330, 0]
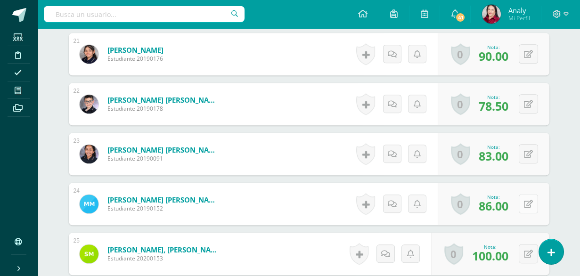
click at [528, 202] on icon at bounding box center [528, 204] width 9 height 8
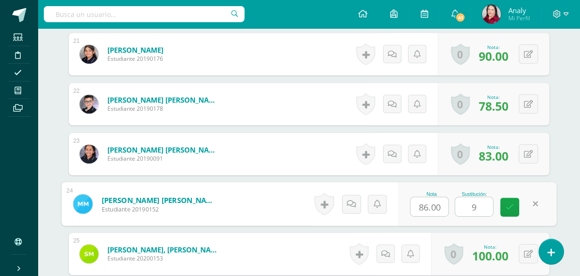
type input "90"
click at [511, 198] on link at bounding box center [509, 207] width 19 height 19
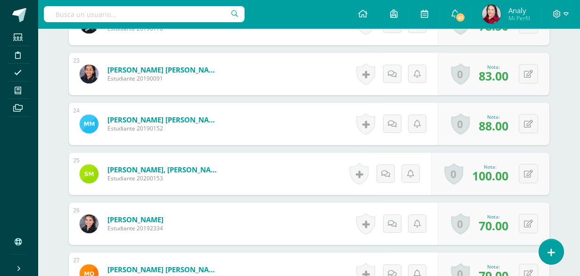
scroll to position [1424, 0]
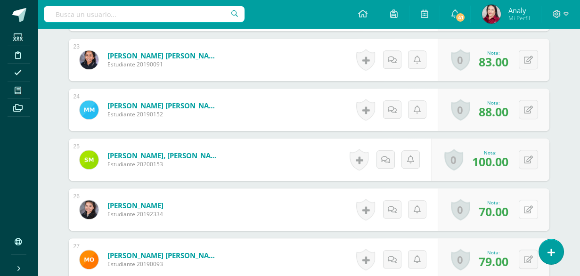
click at [527, 205] on button at bounding box center [527, 209] width 19 height 19
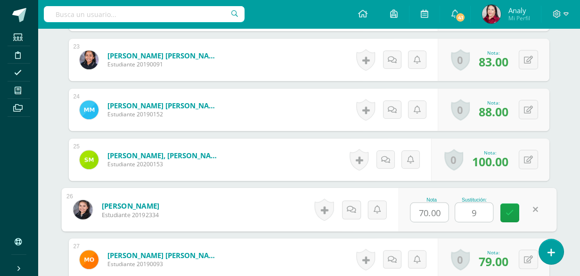
type input "90"
click at [515, 213] on link at bounding box center [509, 212] width 19 height 19
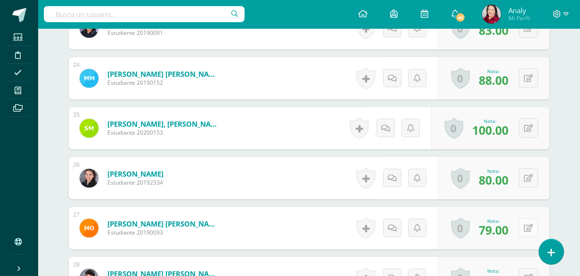
scroll to position [1471, 0]
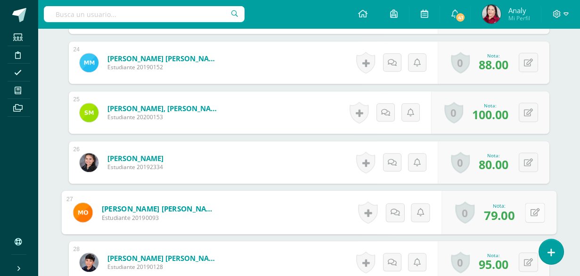
click at [526, 212] on button at bounding box center [535, 212] width 20 height 20
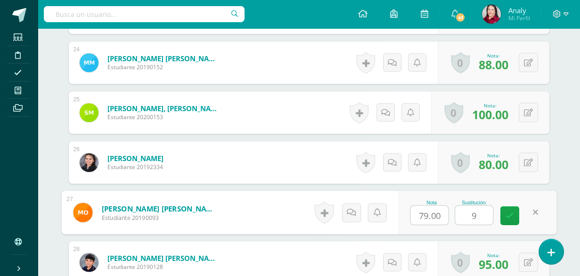
type input "96"
click at [513, 215] on link at bounding box center [509, 215] width 19 height 19
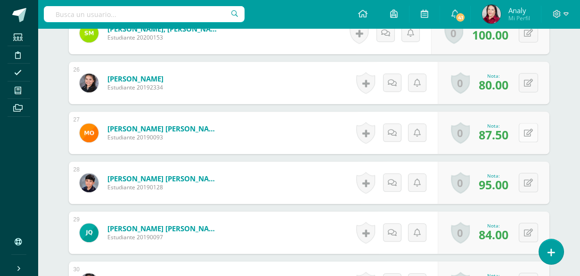
scroll to position [1566, 0]
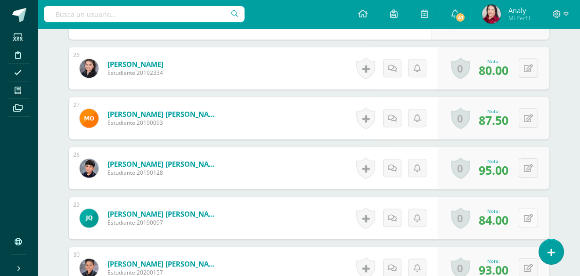
click at [528, 213] on button at bounding box center [527, 217] width 19 height 19
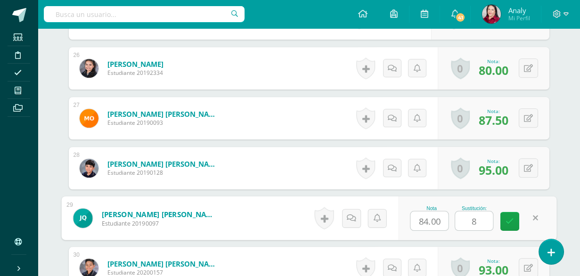
type input "88"
click at [509, 222] on icon at bounding box center [509, 221] width 8 height 8
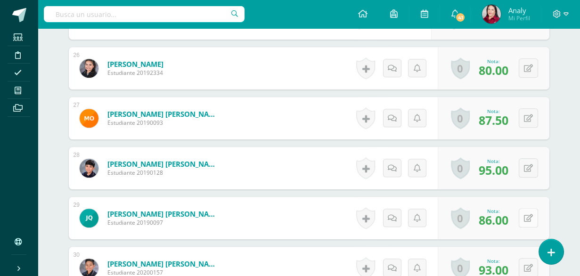
scroll to position [1613, 0]
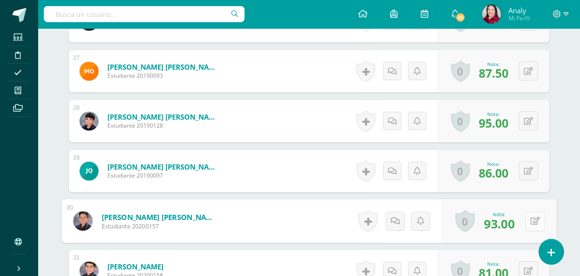
click at [527, 217] on button at bounding box center [535, 221] width 20 height 20
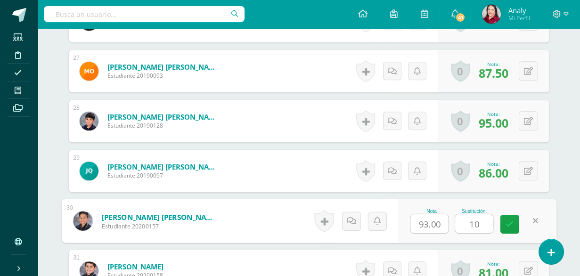
type input "100"
click at [505, 222] on icon at bounding box center [509, 224] width 8 height 8
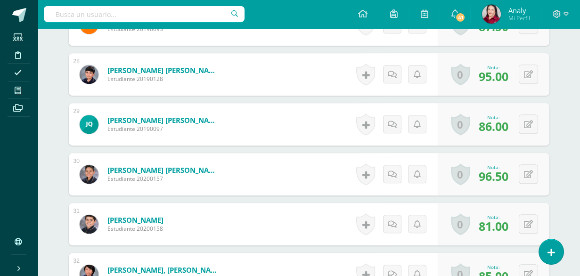
scroll to position [1660, 0]
click at [523, 221] on button at bounding box center [527, 223] width 19 height 19
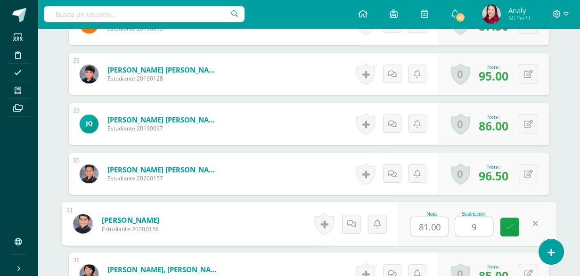
type input "98"
click at [513, 221] on link at bounding box center [509, 227] width 19 height 19
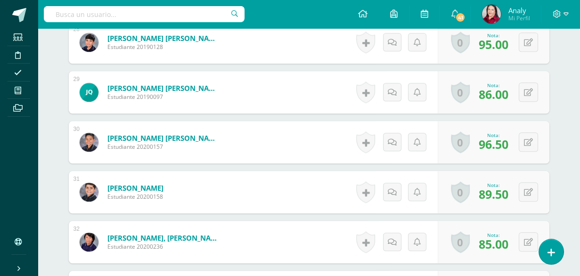
scroll to position [1707, 0]
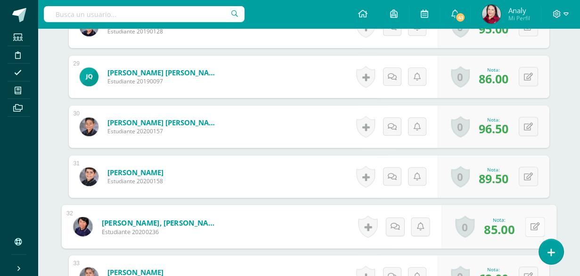
click at [530, 222] on icon at bounding box center [534, 226] width 9 height 8
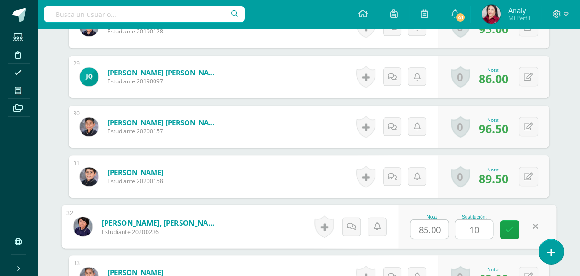
type input "100"
click at [504, 228] on link at bounding box center [509, 229] width 19 height 19
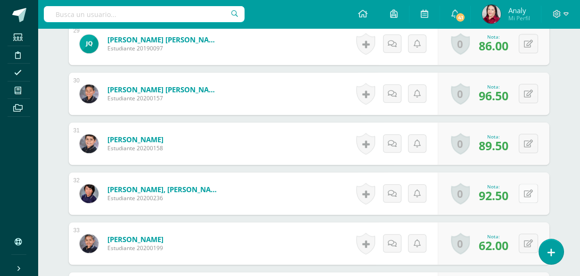
scroll to position [1754, 0]
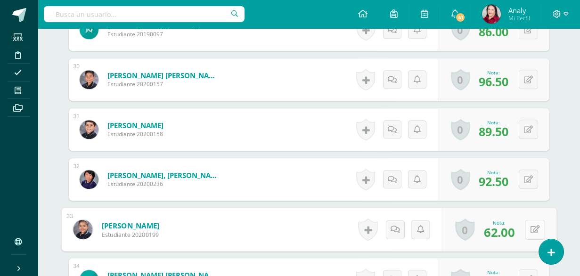
click at [527, 231] on button at bounding box center [535, 229] width 20 height 20
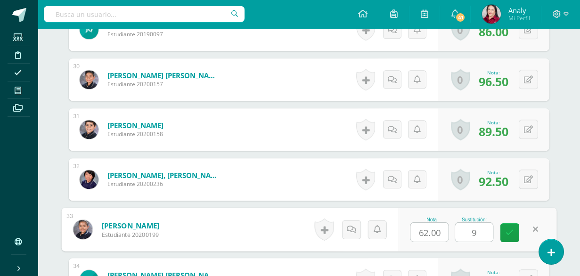
type input "92"
click at [510, 232] on icon at bounding box center [509, 232] width 8 height 8
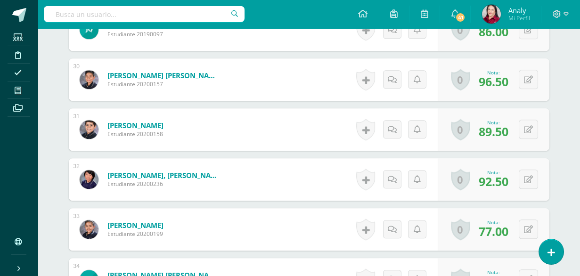
scroll to position [1801, 0]
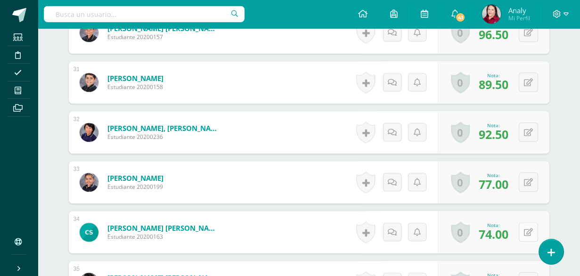
click at [527, 230] on button at bounding box center [527, 231] width 19 height 19
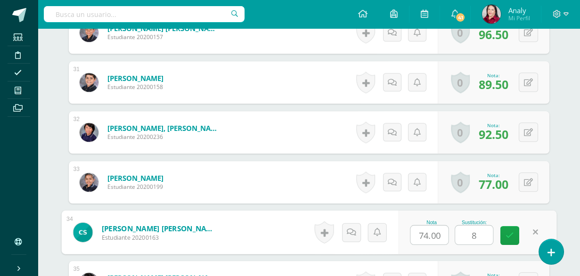
type input "84"
click at [509, 231] on icon at bounding box center [509, 235] width 8 height 8
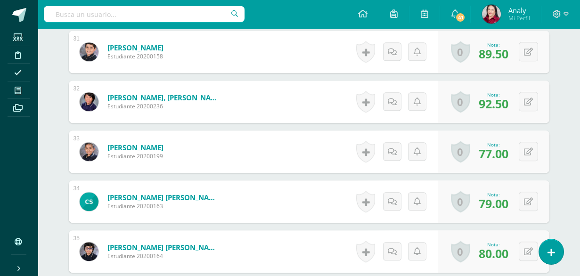
scroll to position [1848, 0]
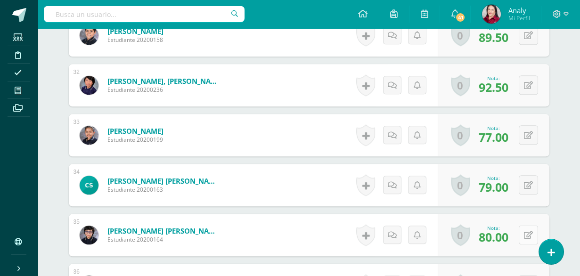
click at [526, 234] on button at bounding box center [527, 234] width 19 height 19
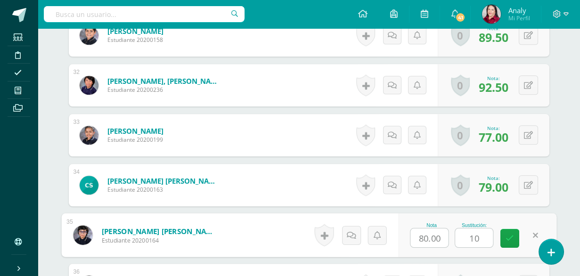
type input "100"
click at [511, 238] on icon at bounding box center [509, 238] width 8 height 8
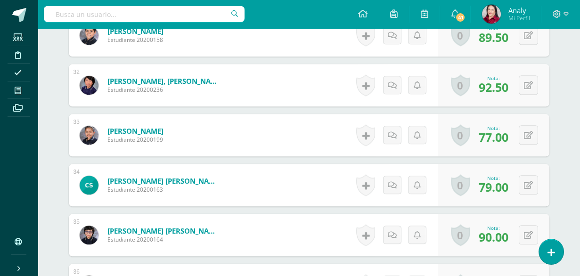
scroll to position [1895, 0]
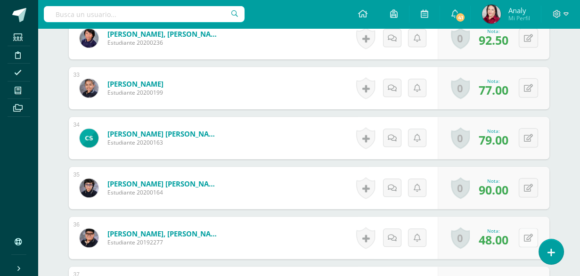
click at [527, 234] on button at bounding box center [527, 237] width 19 height 19
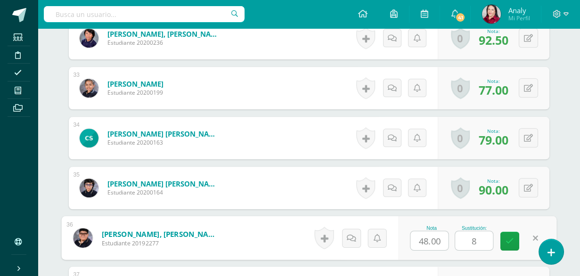
type input "84"
click at [514, 243] on link at bounding box center [509, 241] width 19 height 19
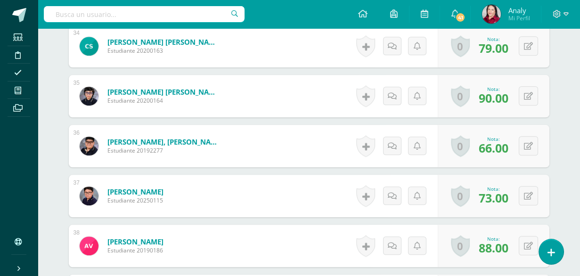
scroll to position [1989, 0]
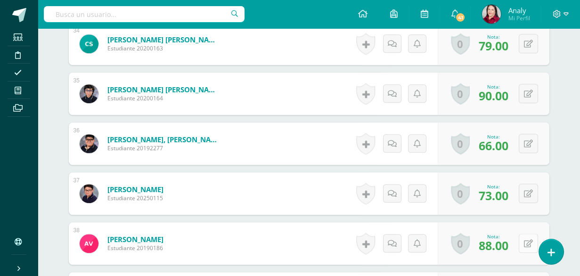
click at [529, 242] on icon at bounding box center [528, 244] width 9 height 8
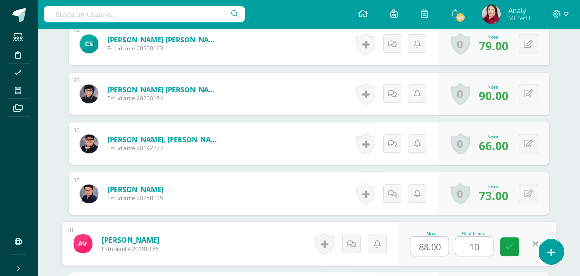
type input "100"
click at [503, 243] on link at bounding box center [509, 246] width 19 height 19
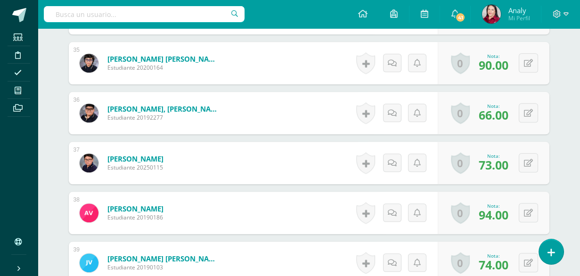
scroll to position [2036, 0]
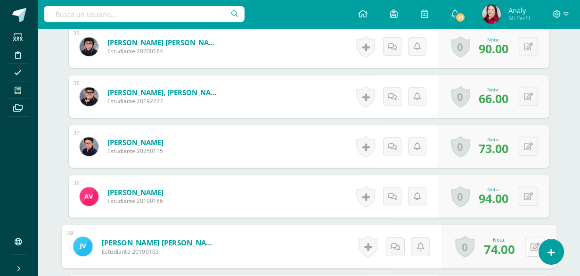
click at [526, 245] on button at bounding box center [535, 246] width 20 height 20
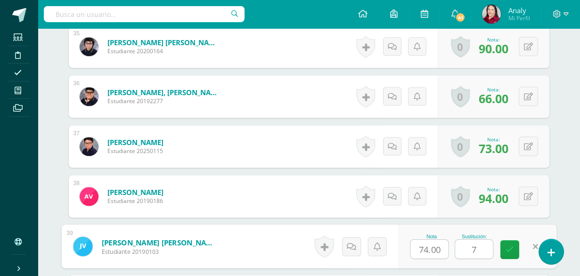
type input "78"
click at [511, 247] on icon at bounding box center [509, 249] width 8 height 8
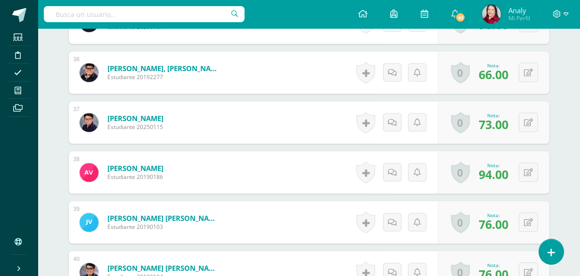
scroll to position [2084, 0]
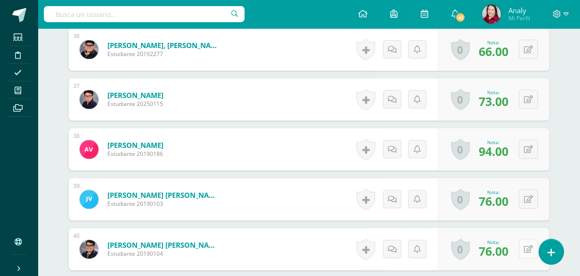
click at [528, 251] on icon at bounding box center [528, 249] width 9 height 8
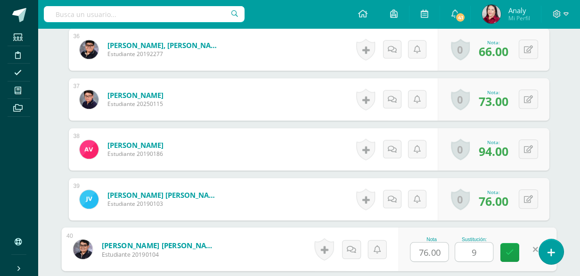
type input "98"
click at [508, 248] on icon at bounding box center [509, 252] width 8 height 8
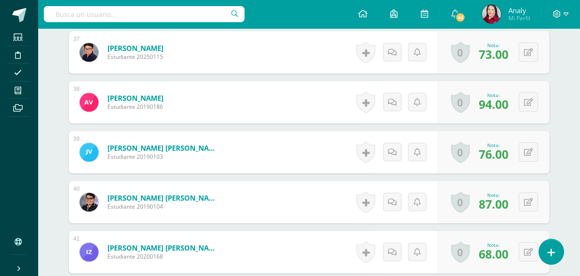
scroll to position [2178, 0]
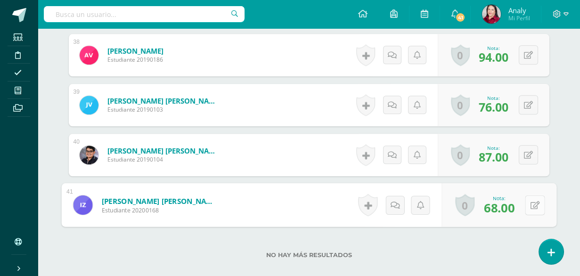
click at [525, 203] on button at bounding box center [535, 205] width 20 height 20
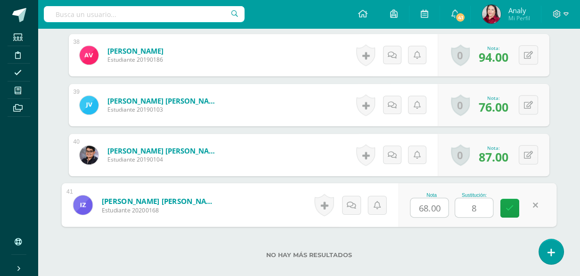
type input "83"
click at [511, 208] on icon at bounding box center [509, 208] width 8 height 8
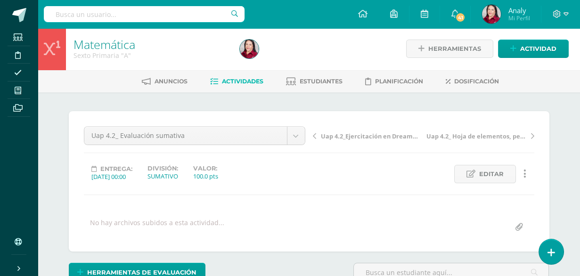
scroll to position [0, 0]
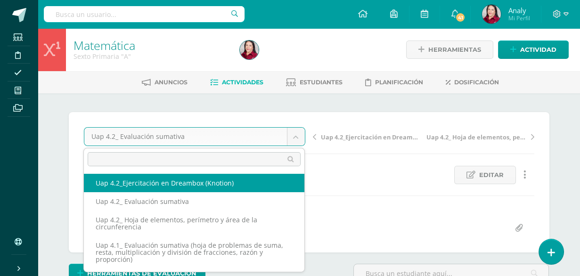
select select "/dashboard/teacher/grade-activity/227996/"
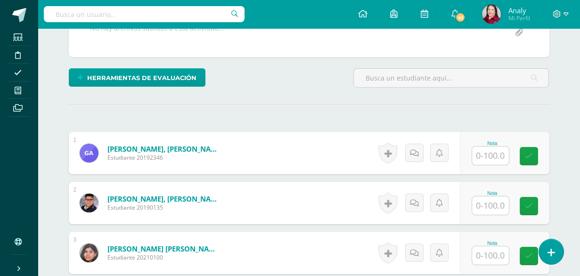
scroll to position [196, 0]
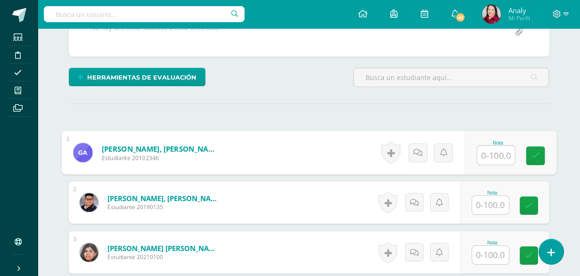
click at [491, 154] on input "text" at bounding box center [496, 155] width 38 height 19
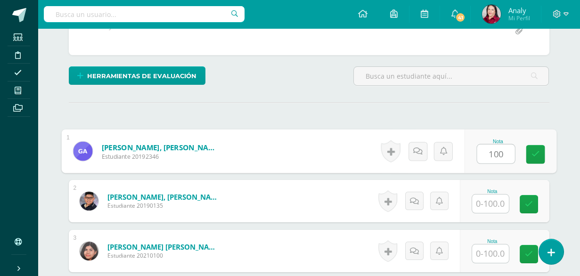
scroll to position [198, 0]
type input "100"
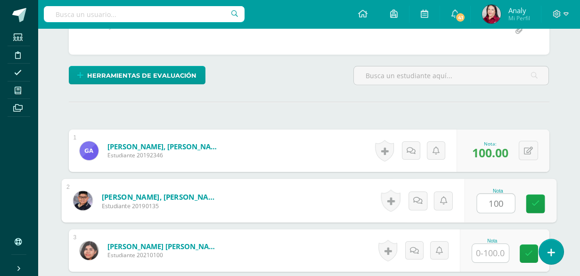
type input "100"
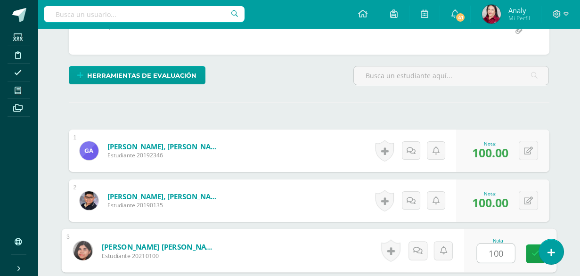
type input "100"
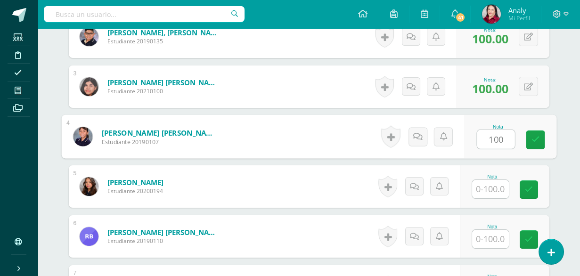
type input "100"
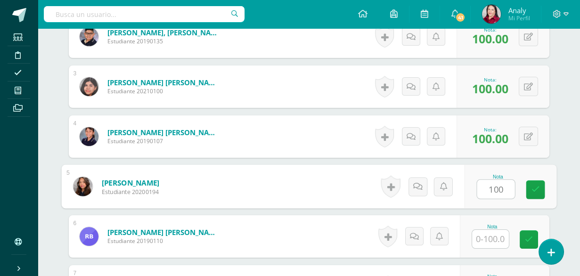
type input "100"
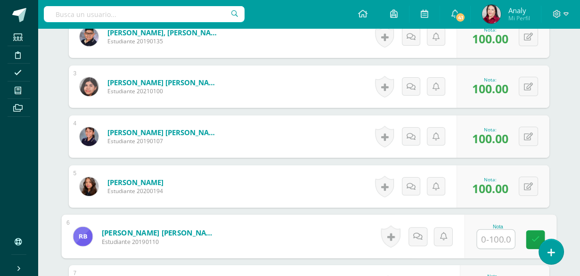
type input "0"
type input "100"
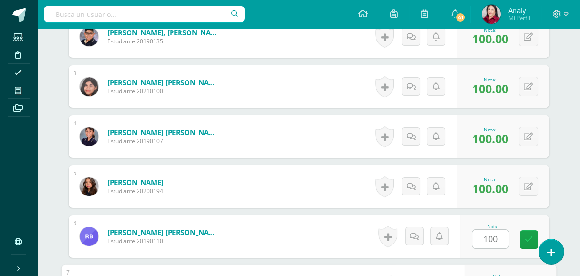
scroll to position [511, 0]
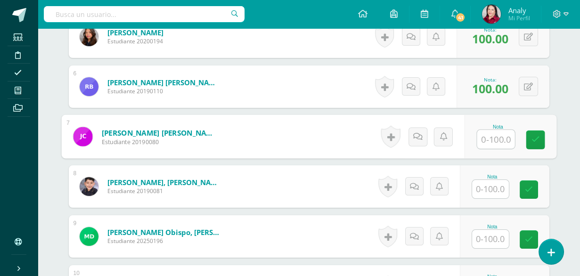
click at [498, 187] on input "text" at bounding box center [490, 189] width 37 height 18
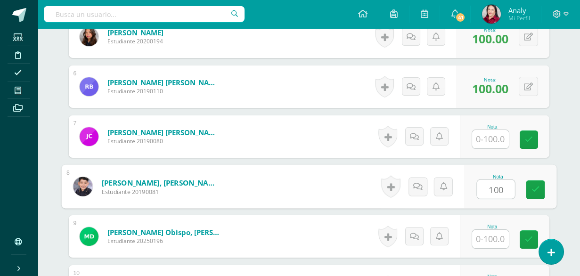
type input "100"
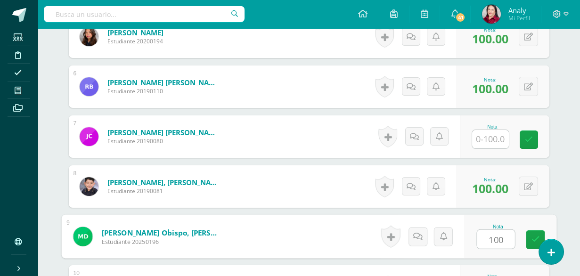
type input "100"
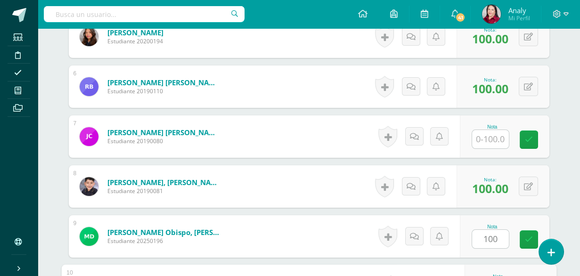
scroll to position [661, 0]
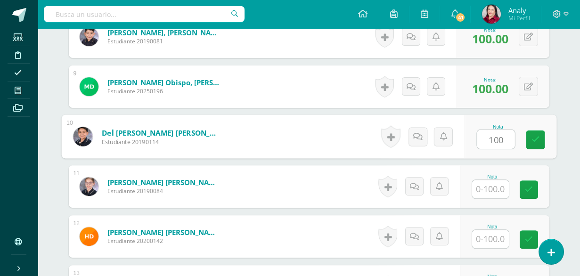
type input "100"
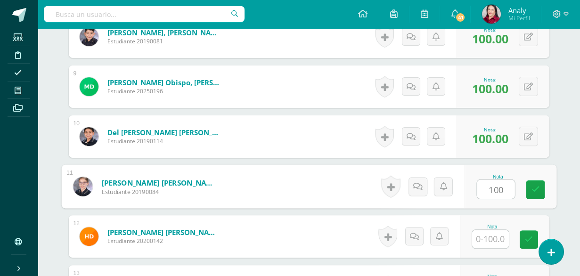
type input "100"
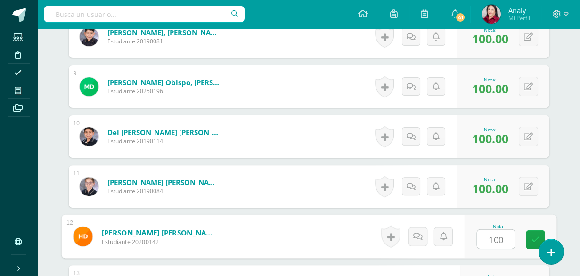
type input "100"
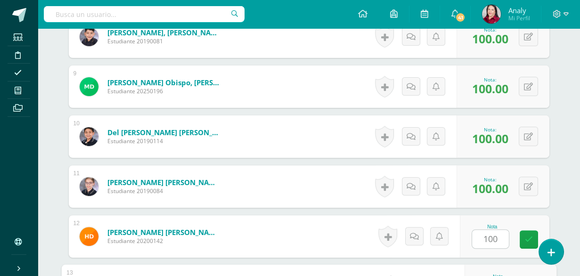
scroll to position [811, 0]
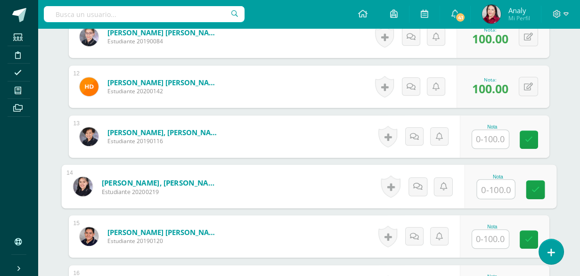
click at [499, 186] on input "text" at bounding box center [496, 189] width 38 height 19
type input "100"
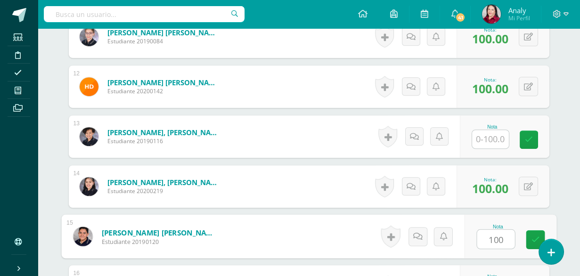
type input "100"
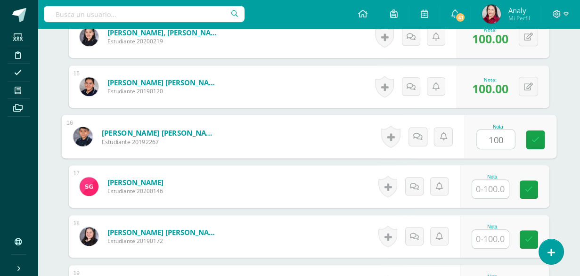
type input "100"
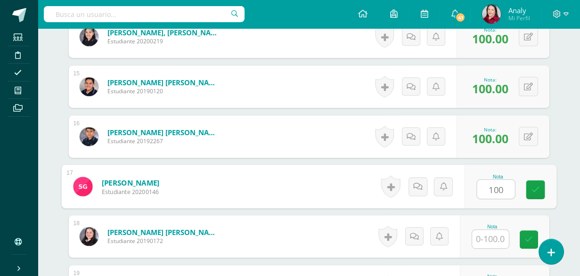
type input "100"
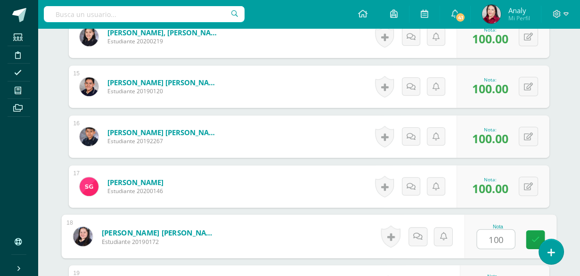
type input "100"
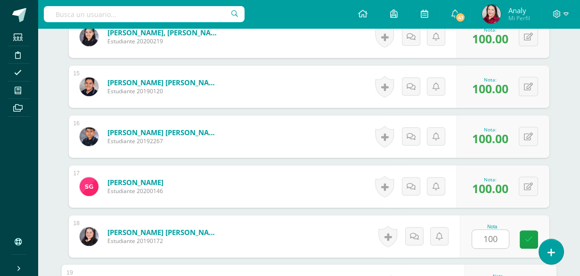
scroll to position [1110, 0]
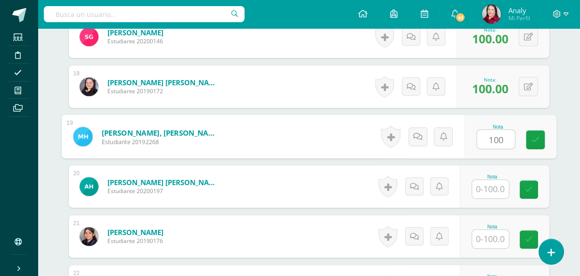
type input "100"
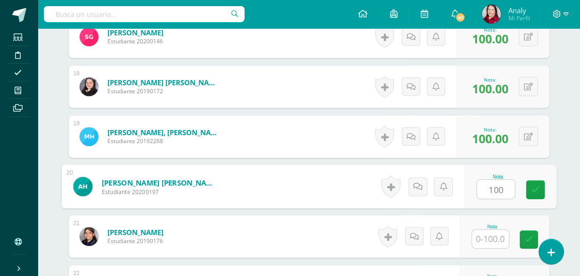
type input "100"
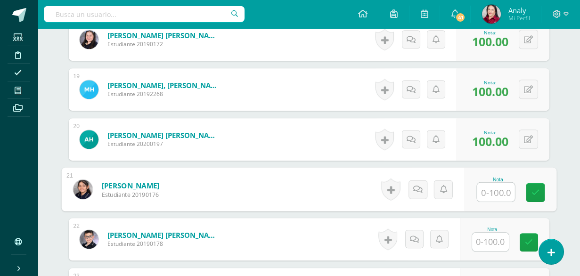
scroll to position [1204, 0]
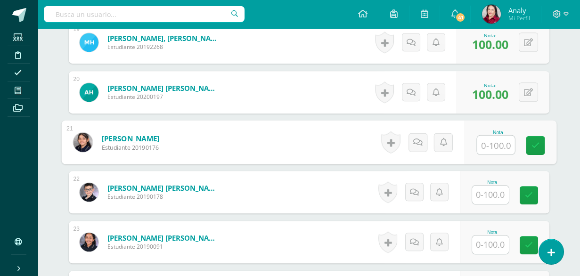
click at [488, 243] on input "text" at bounding box center [490, 244] width 37 height 18
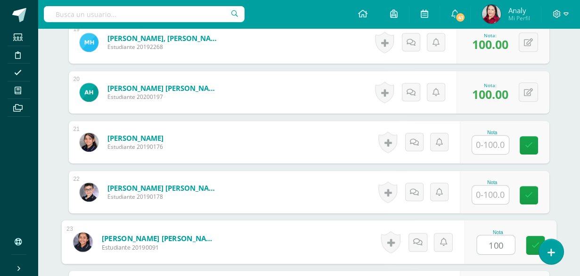
type input "100"
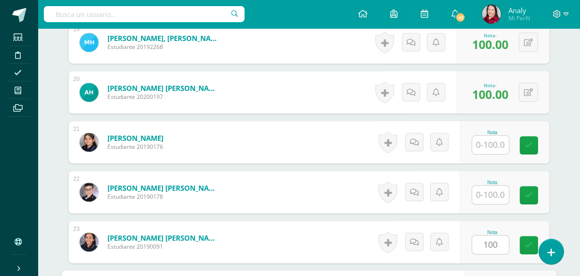
scroll to position [1360, 0]
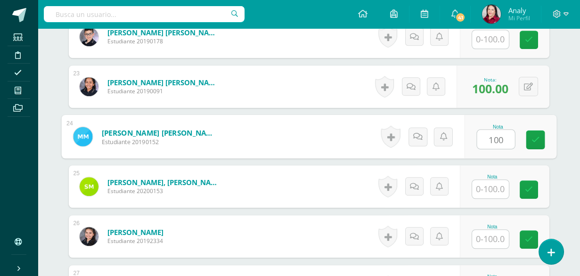
type input "100"
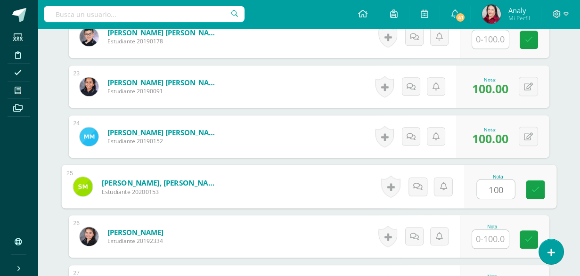
type input "100"
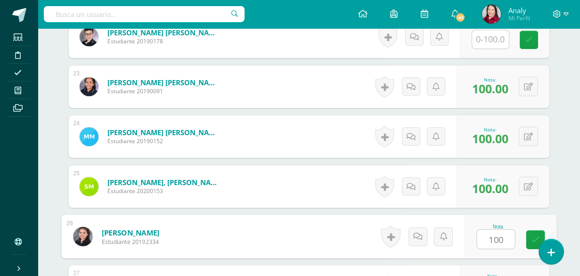
type input "100"
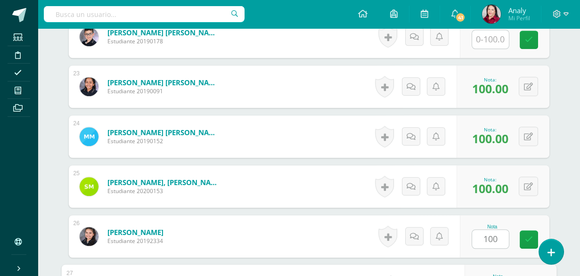
scroll to position [1510, 0]
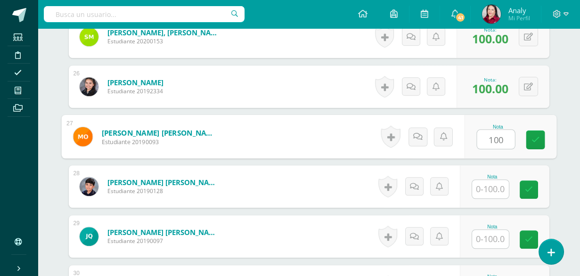
type input "100"
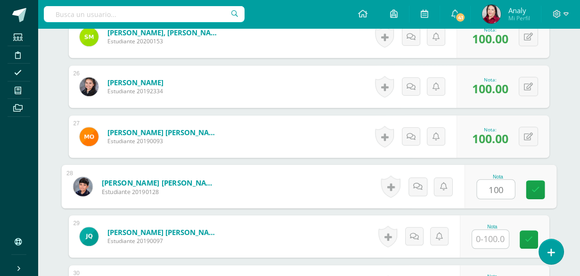
type input "100"
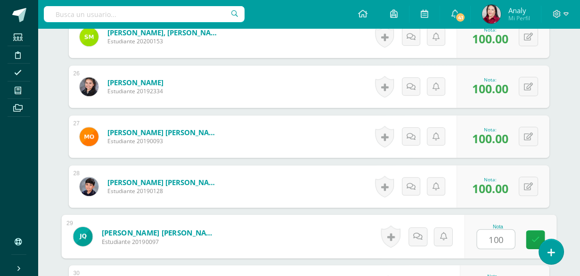
type input "100"
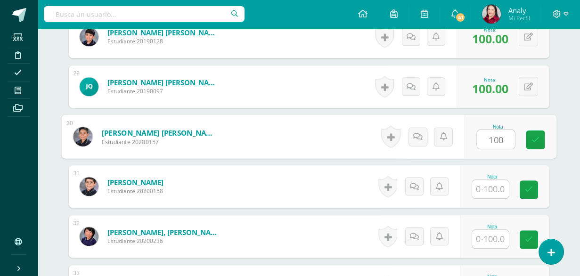
type input "100"
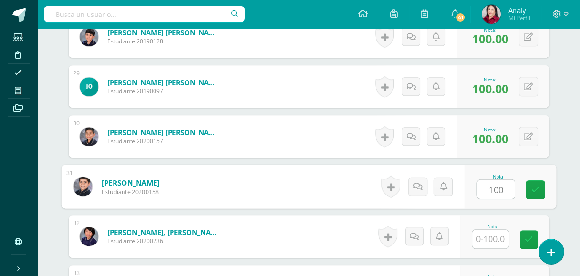
type input "100"
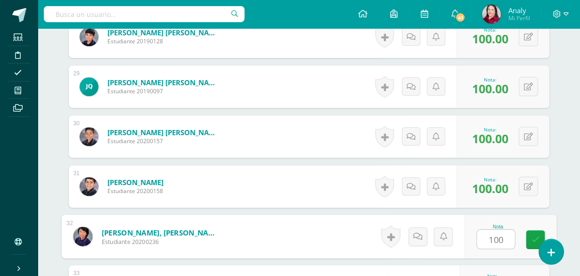
type input "100"
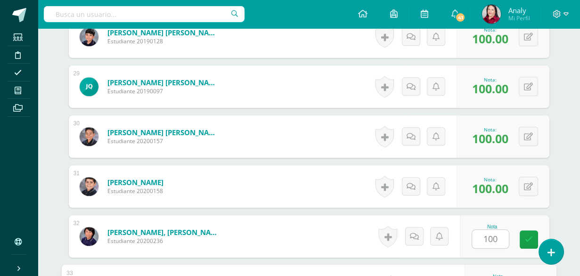
scroll to position [1809, 0]
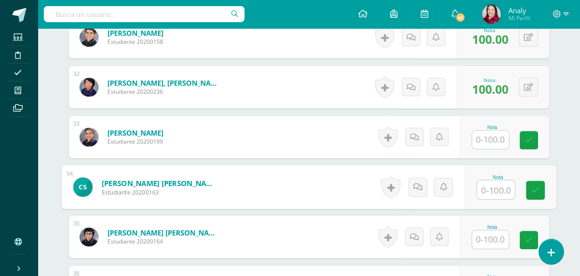
click at [494, 186] on input "text" at bounding box center [496, 189] width 38 height 19
type input "100"
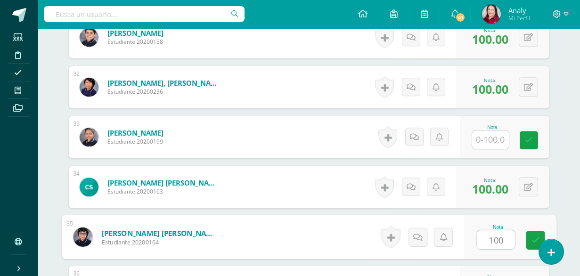
type input "100"
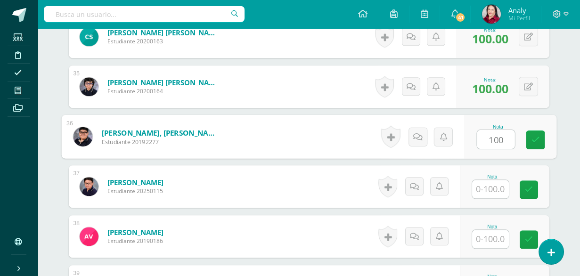
type input "100"
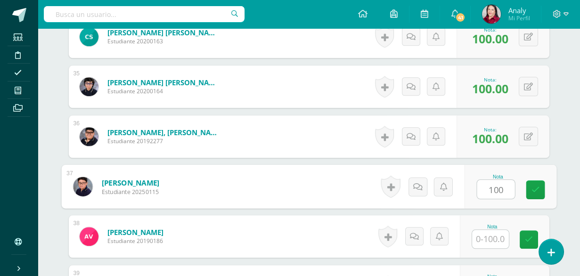
type input "100"
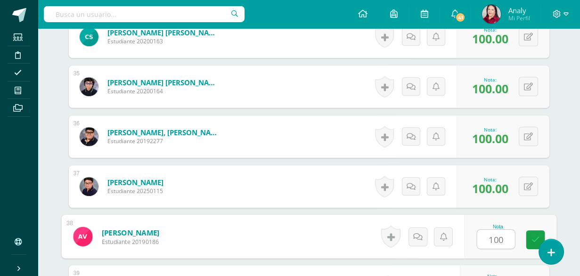
type input "100"
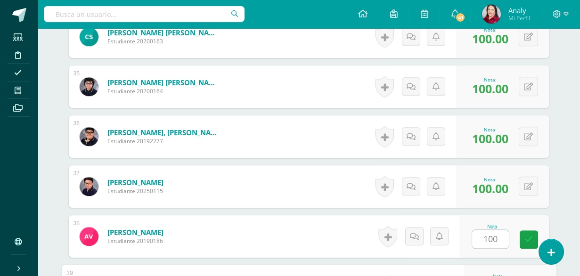
scroll to position [2109, 0]
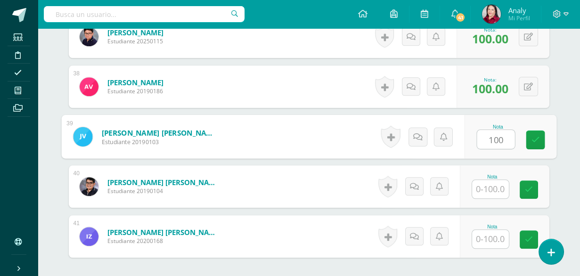
type input "100"
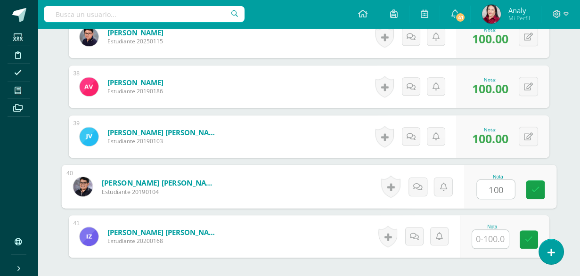
type input "100"
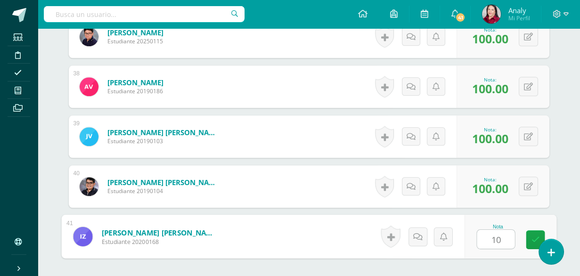
type input "100"
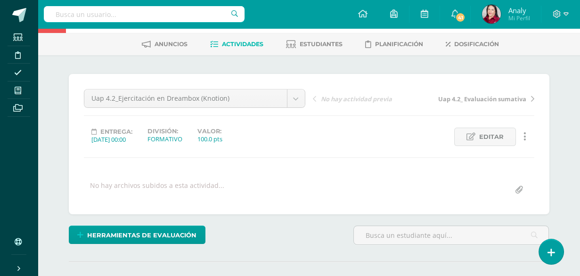
scroll to position [0, 0]
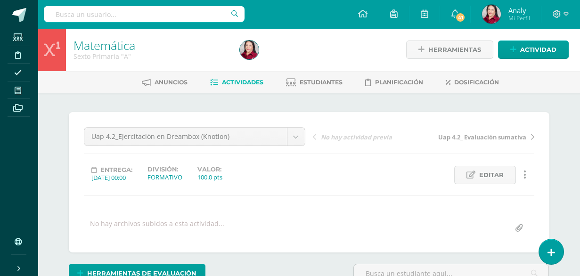
click at [233, 80] on span "Actividades" at bounding box center [242, 82] width 41 height 7
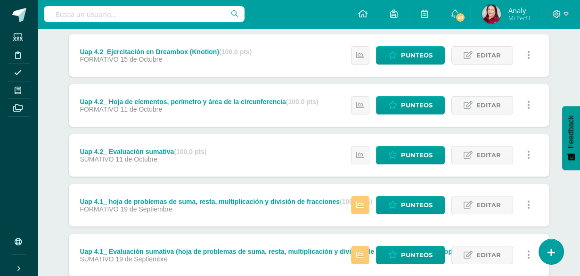
scroll to position [141, 0]
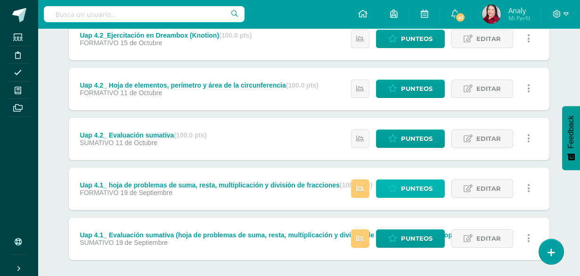
click at [410, 189] on span "Punteos" at bounding box center [417, 188] width 32 height 17
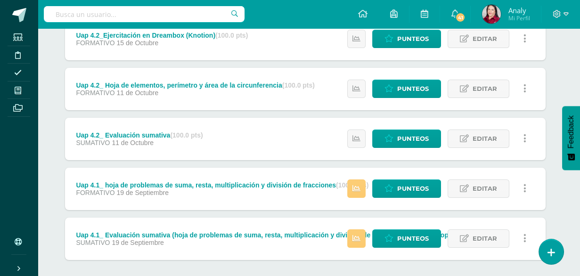
scroll to position [187, 4]
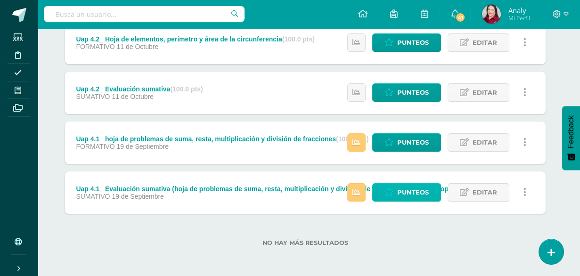
click at [402, 192] on span "Punteos" at bounding box center [413, 192] width 32 height 17
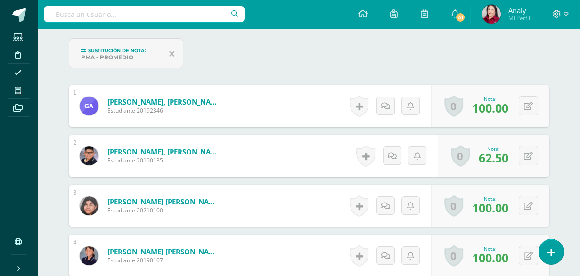
scroll to position [281, 0]
click at [530, 154] on icon at bounding box center [528, 156] width 9 height 8
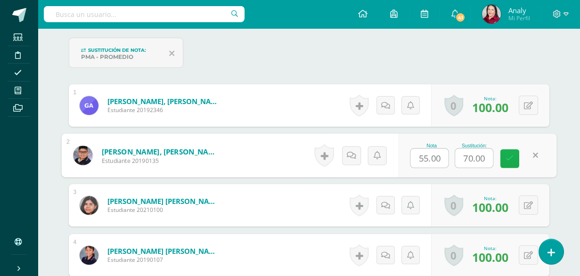
click at [516, 155] on link at bounding box center [509, 158] width 19 height 19
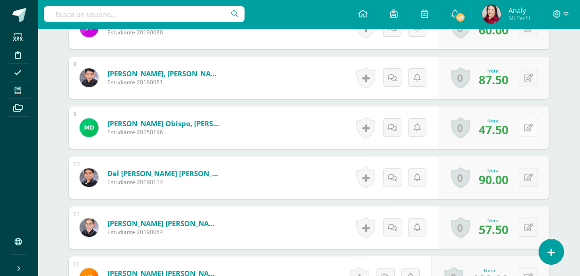
scroll to position [658, 0]
click at [527, 125] on button at bounding box center [527, 126] width 19 height 19
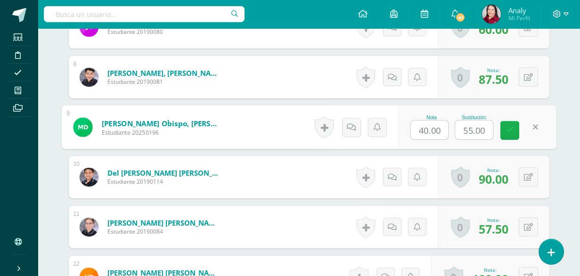
click at [516, 130] on link at bounding box center [509, 130] width 19 height 19
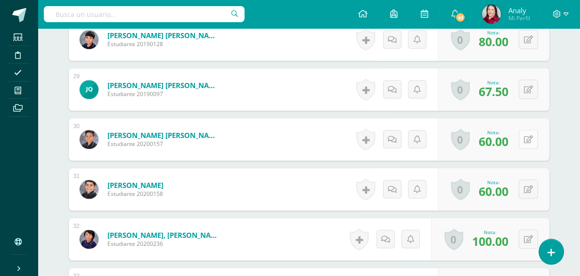
scroll to position [1695, 0]
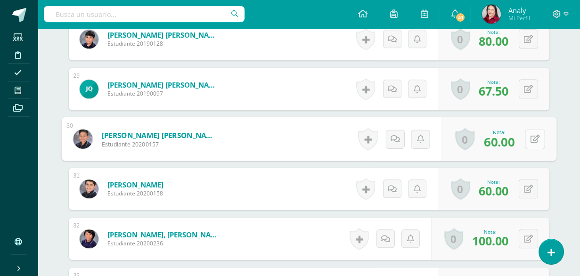
click at [528, 136] on button at bounding box center [535, 139] width 20 height 20
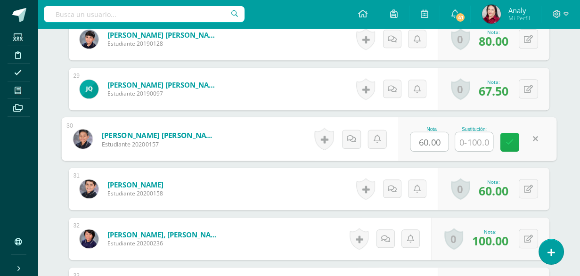
click at [510, 143] on icon at bounding box center [509, 142] width 8 height 8
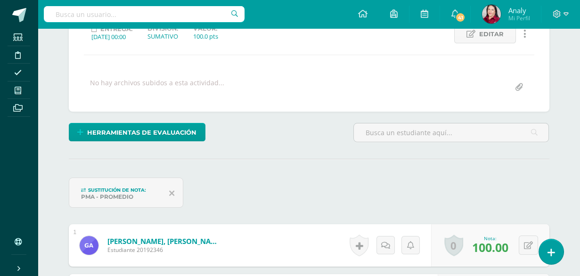
scroll to position [0, 0]
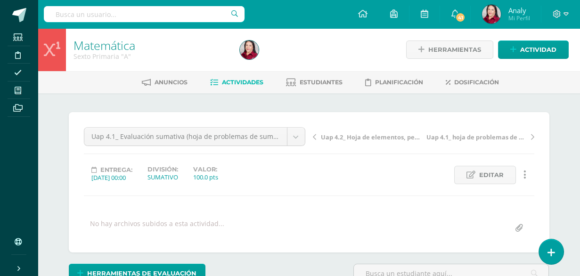
click at [254, 82] on span "Actividades" at bounding box center [242, 82] width 41 height 7
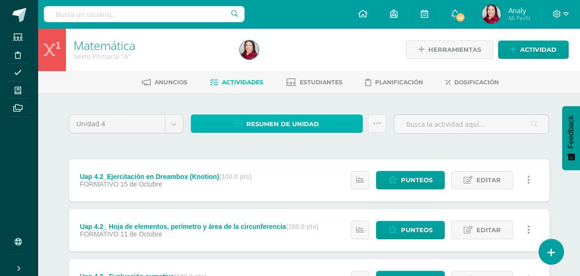
click at [311, 121] on span "Resumen de unidad" at bounding box center [282, 123] width 73 height 17
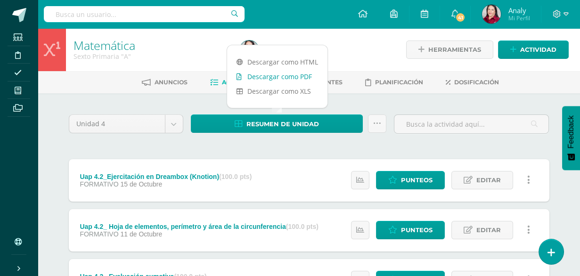
click at [283, 78] on link "Descargar como PDF" at bounding box center [277, 76] width 100 height 15
click at [372, 106] on div "Unidad 4 Unidad 1 Unidad 2 Unidad 3 Unidad 4 Resumen de unidad Subir actividade…" at bounding box center [309, 278] width 518 height 371
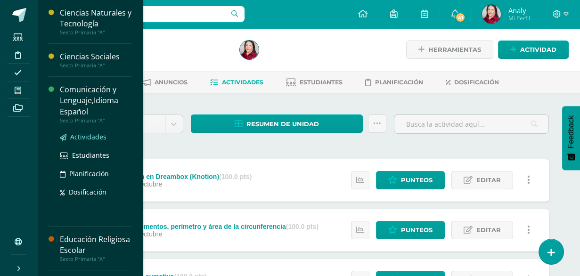
click at [87, 133] on span "Actividades" at bounding box center [88, 136] width 36 height 9
